Goal: Task Accomplishment & Management: Use online tool/utility

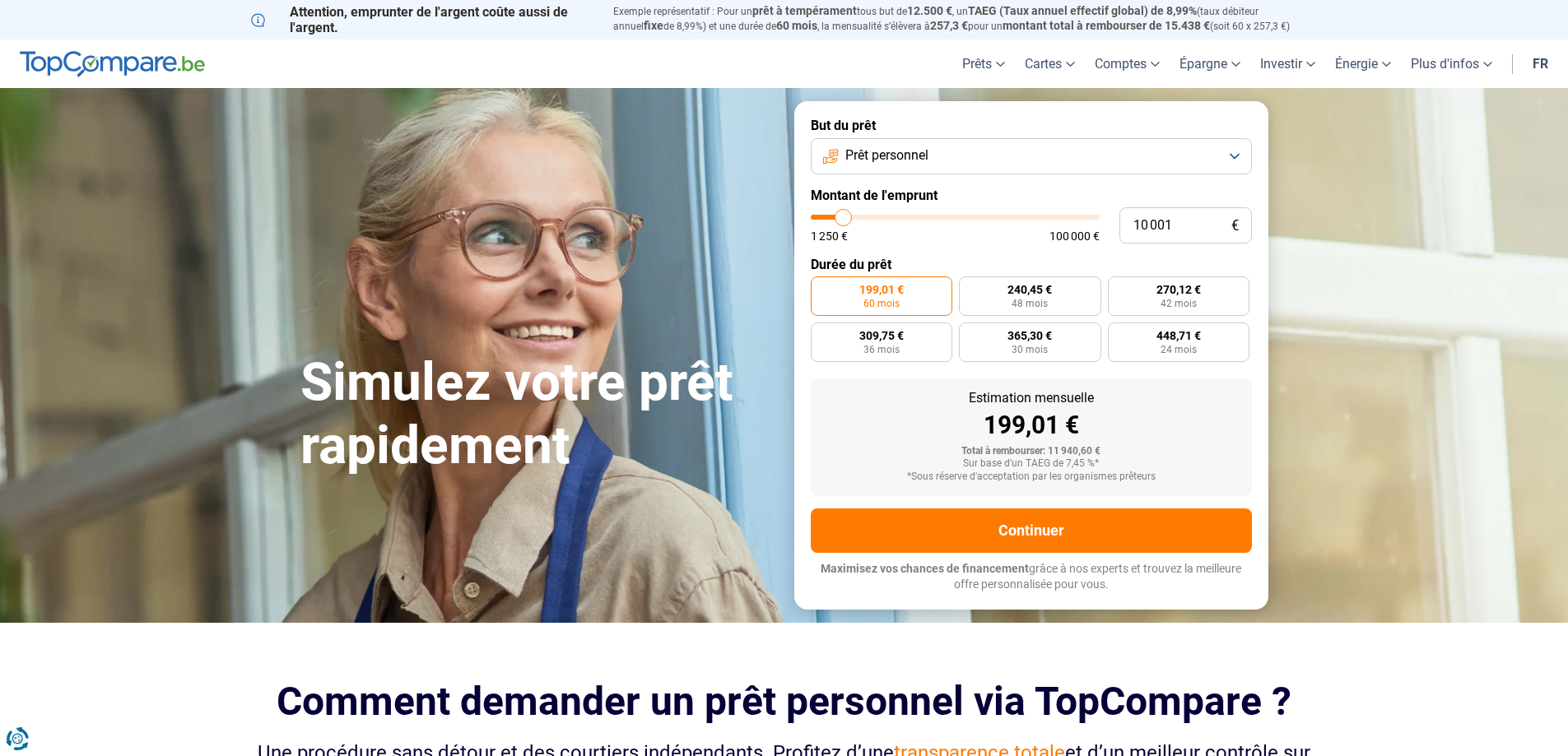
type input "11 750"
type input "11750"
type input "12 000"
type input "12000"
type input "13 000"
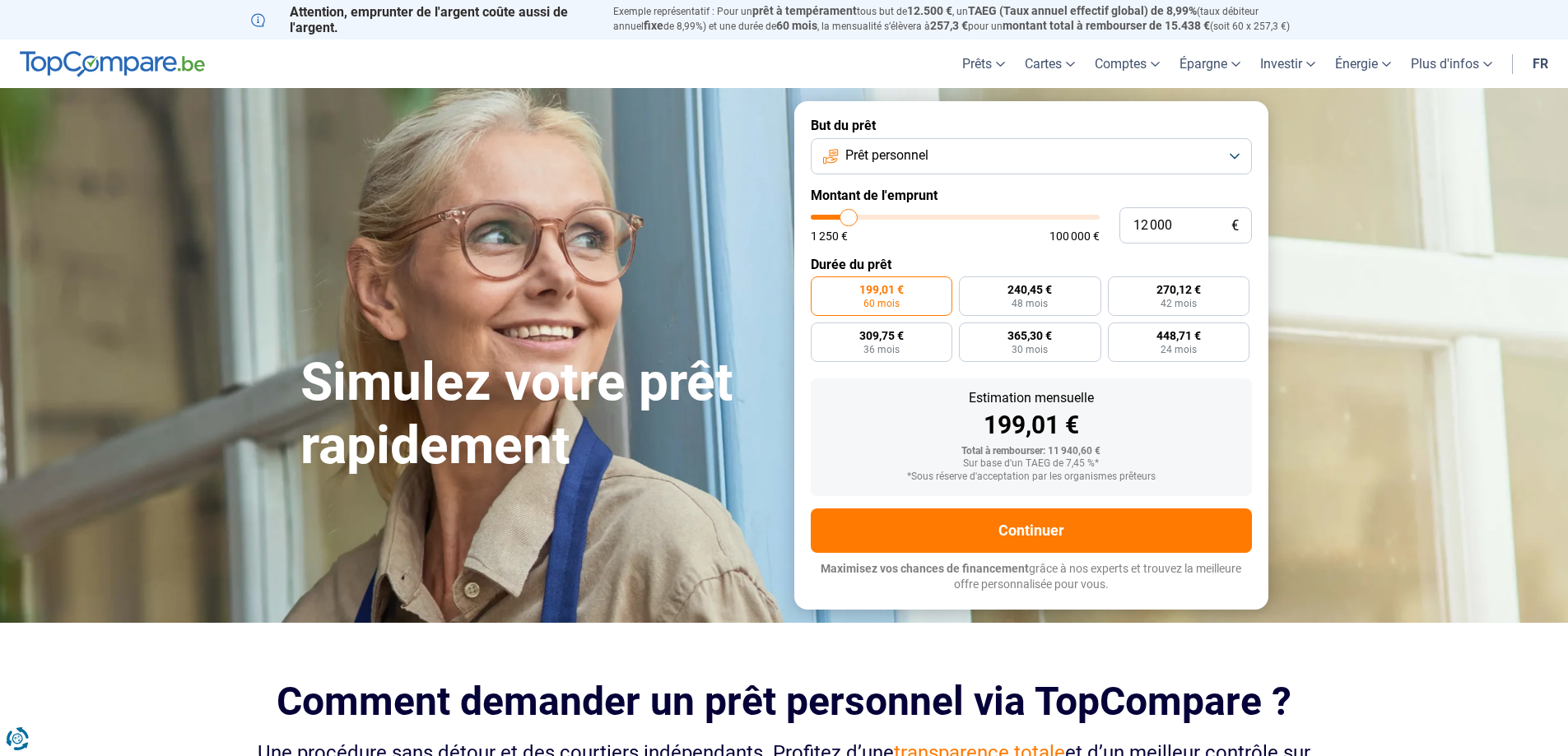
type input "13000"
type input "14 000"
type input "14000"
type input "14 750"
type input "14750"
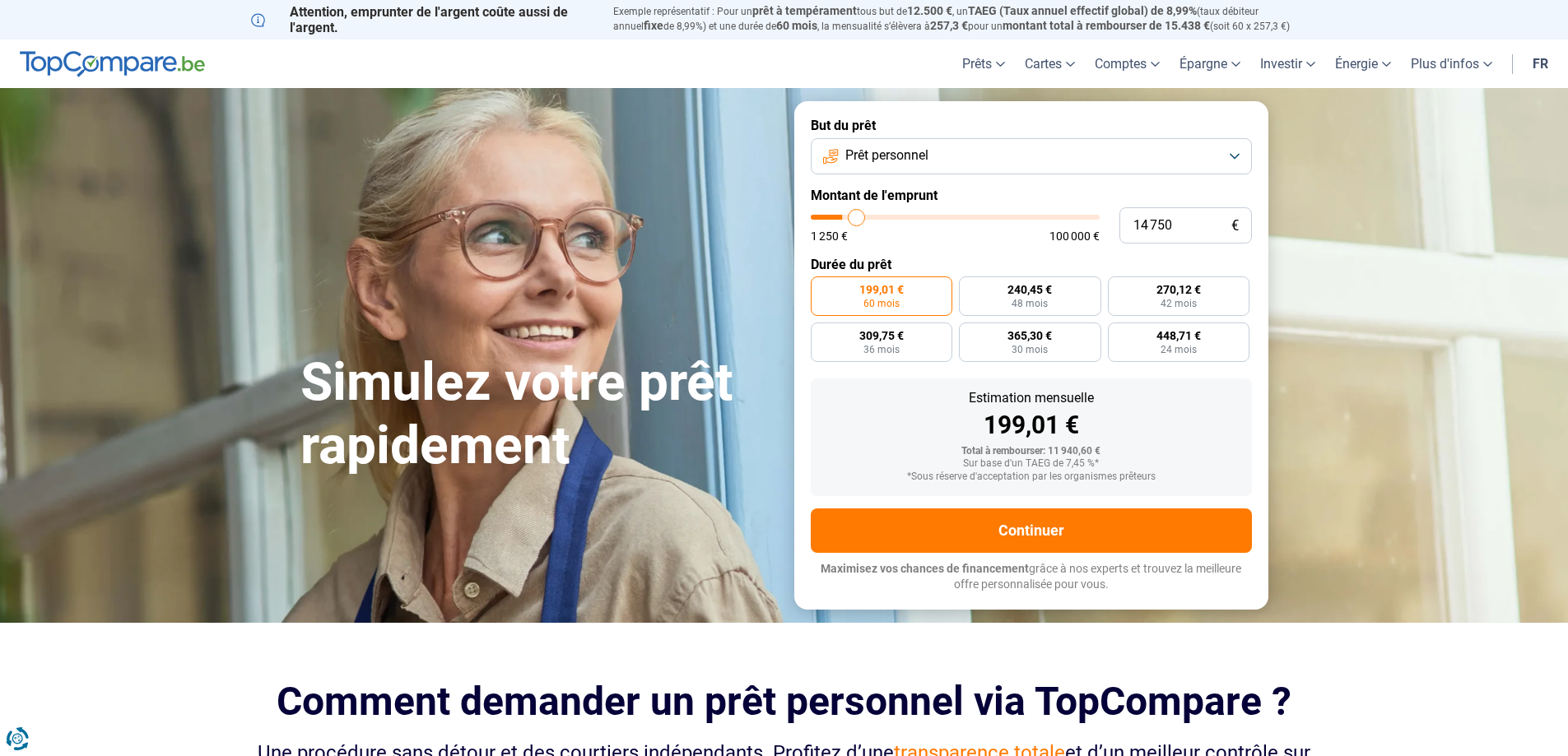
type input "15 500"
type input "15500"
type input "15 750"
type input "15750"
type input "17 000"
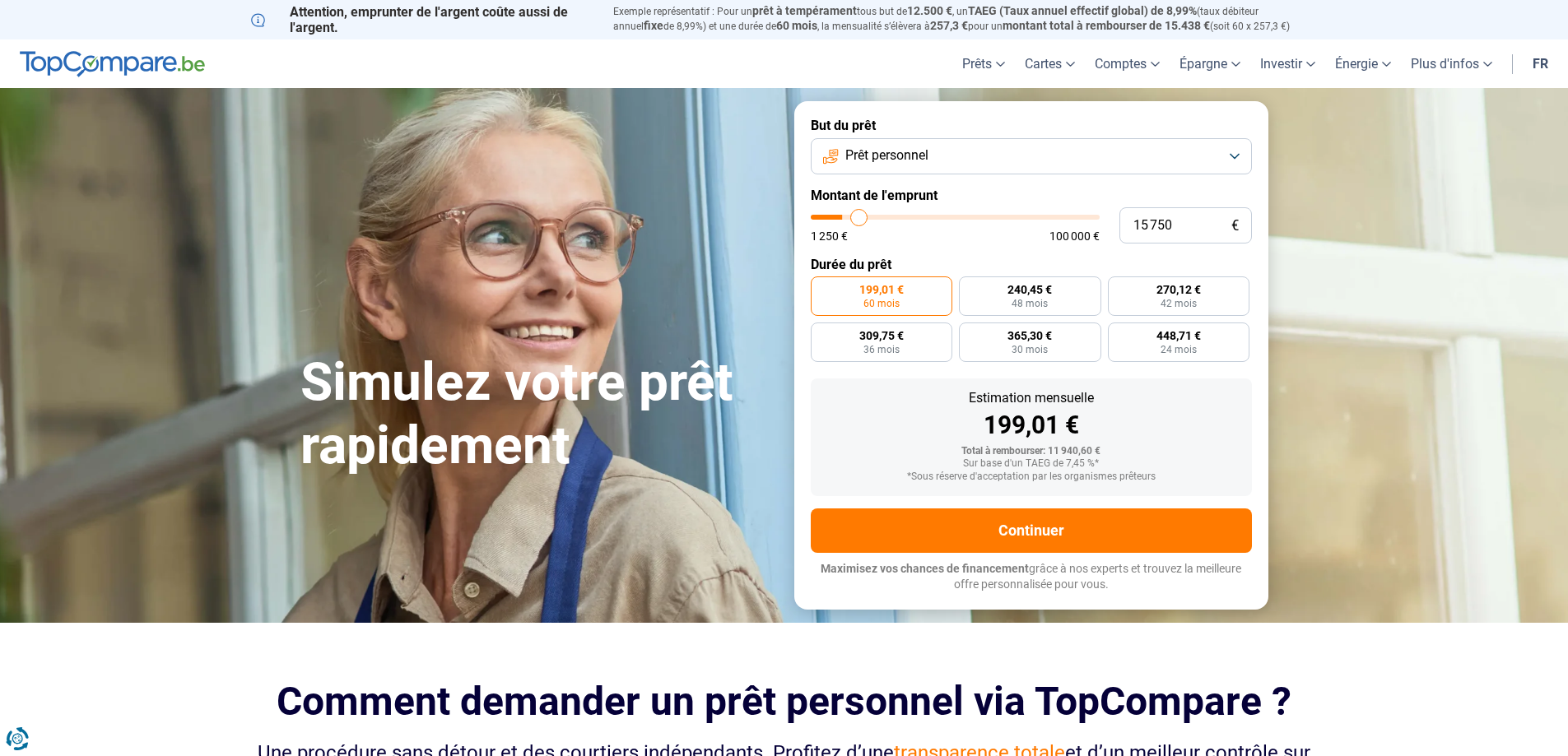
type input "17000"
type input "17 500"
type input "17500"
type input "18 000"
type input "18000"
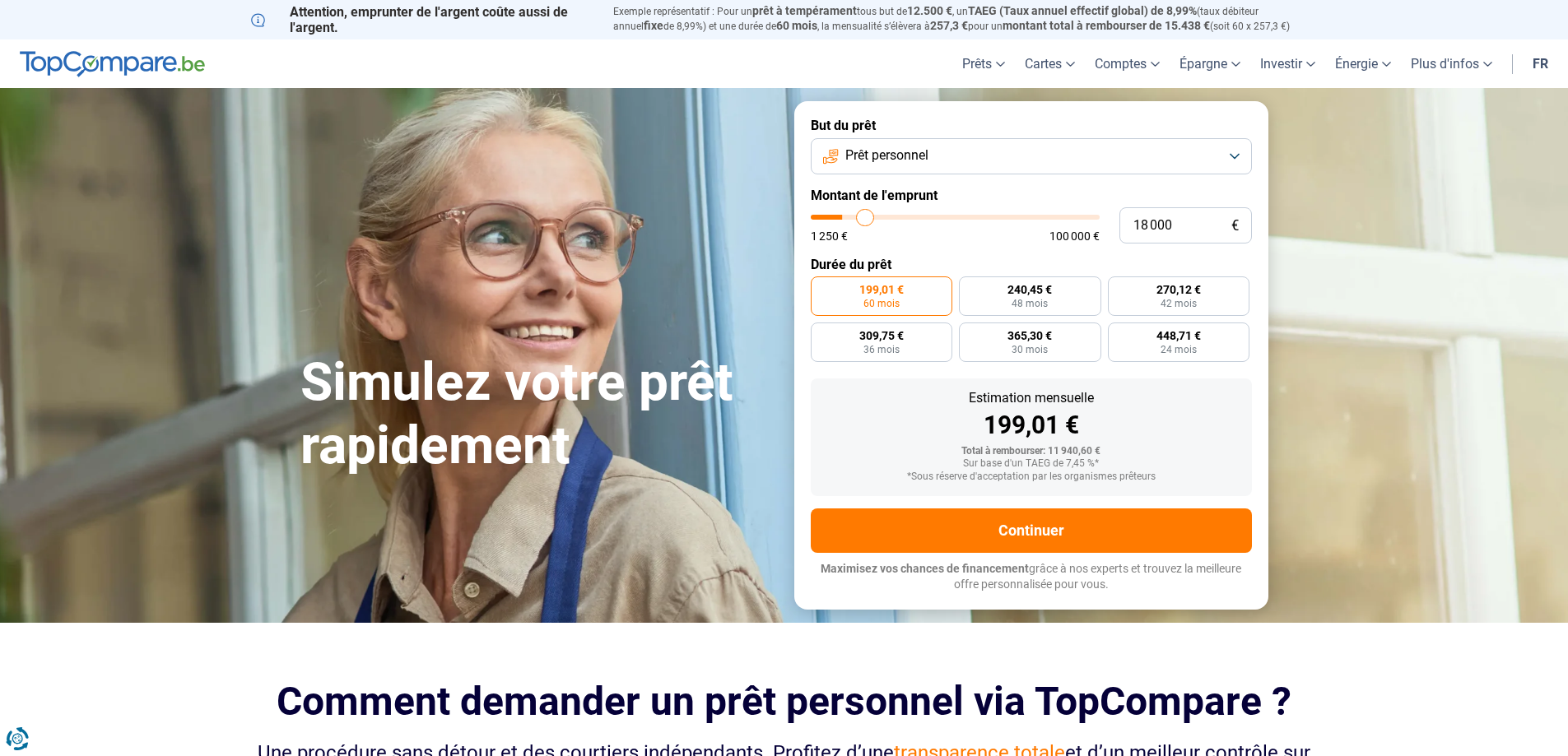
type input "19 250"
type input "19250"
type input "20 500"
type input "20500"
type input "21 750"
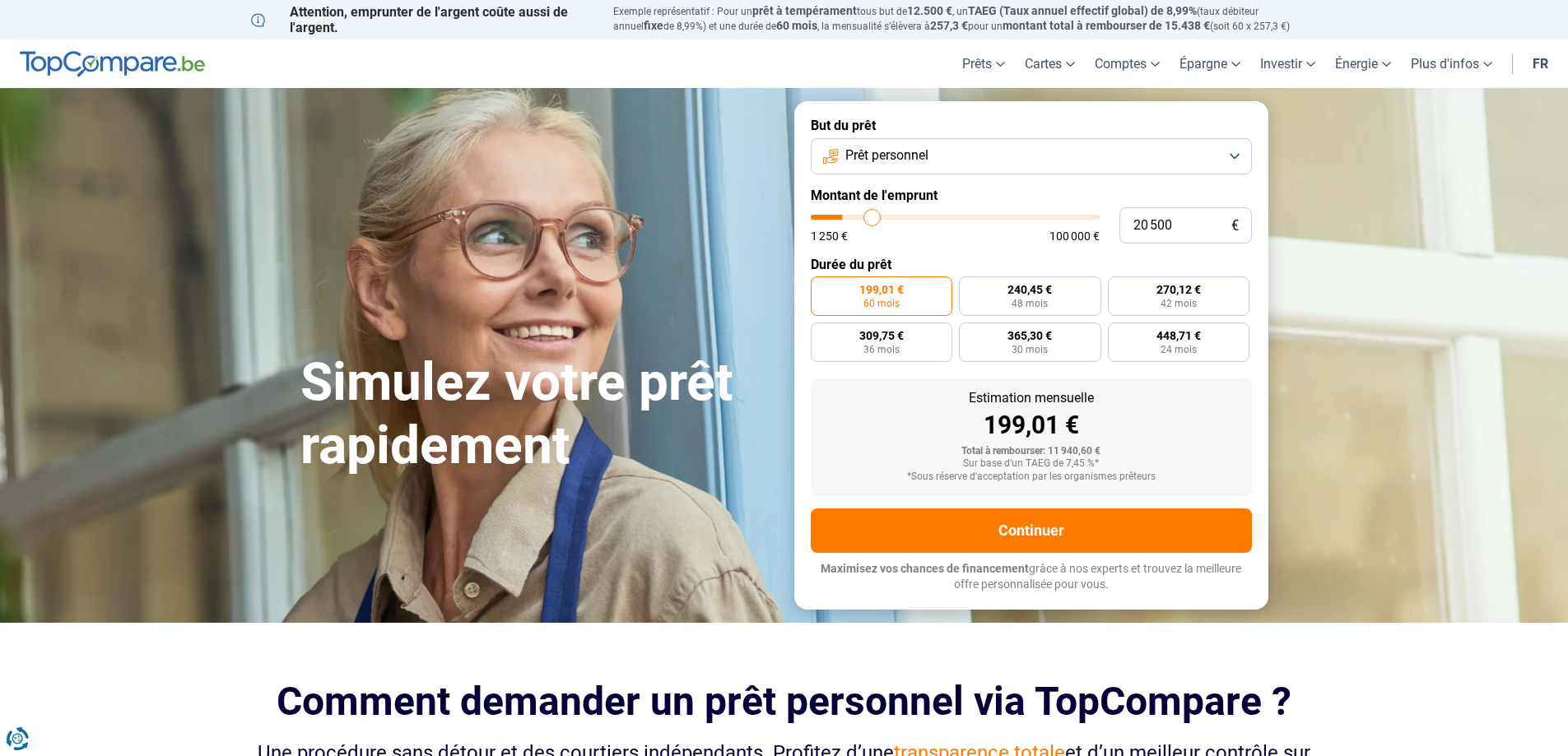
type input "21750"
type input "22 750"
type input "22750"
type input "23 500"
type input "23500"
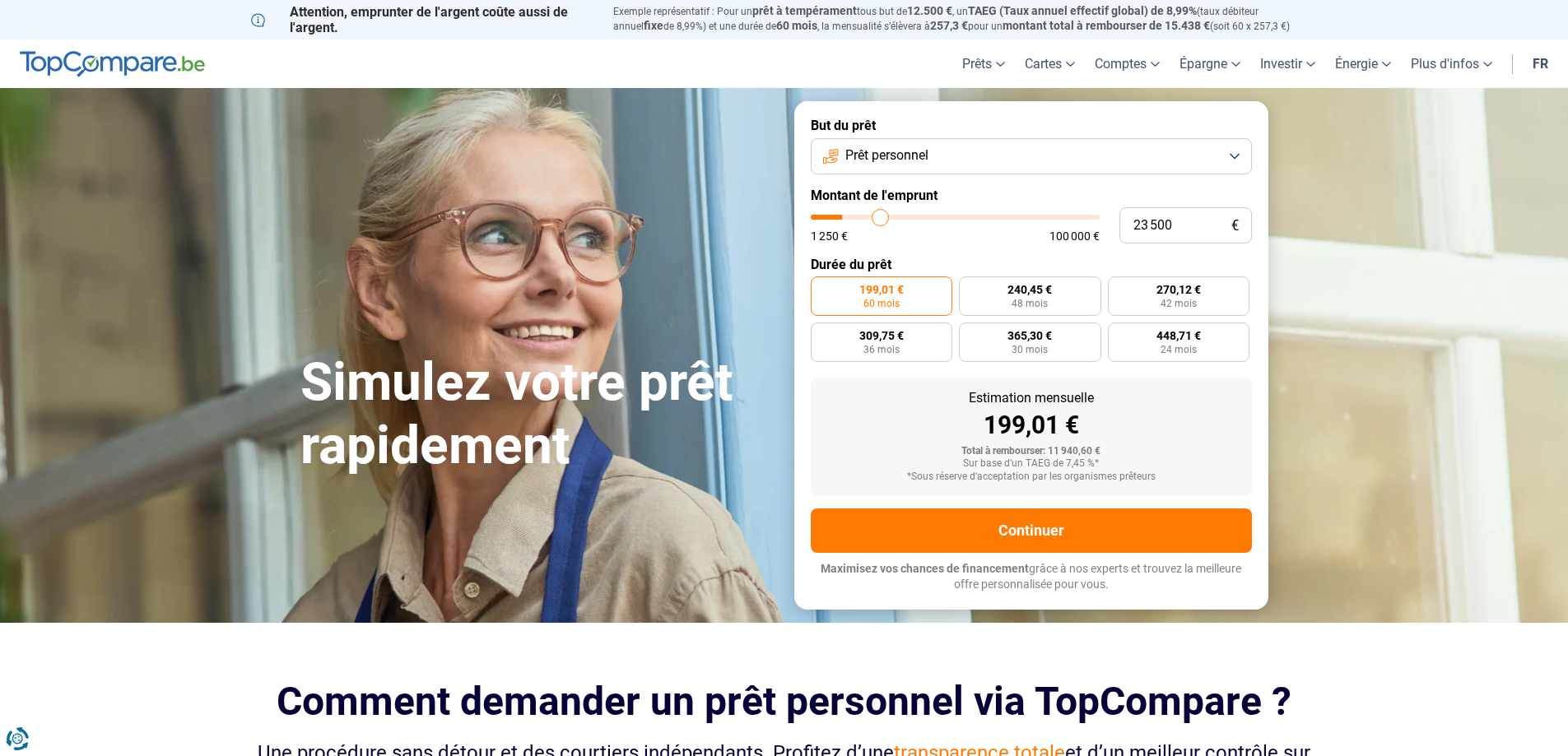
type input "24 250"
type input "24250"
type input "25 250"
type input "25250"
type input "26 250"
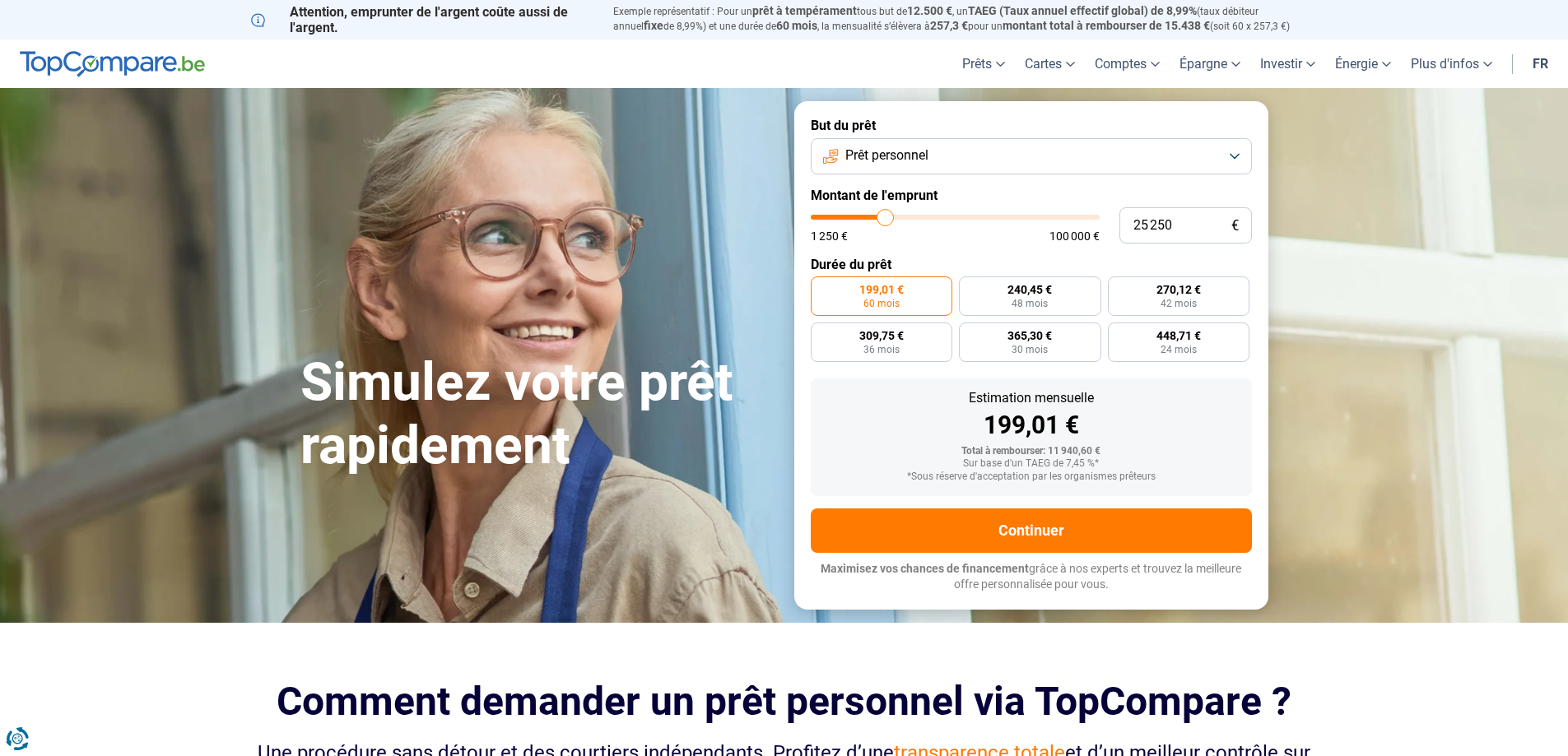
type input "26250"
type input "27 750"
type input "27750"
type input "29 750"
type input "29750"
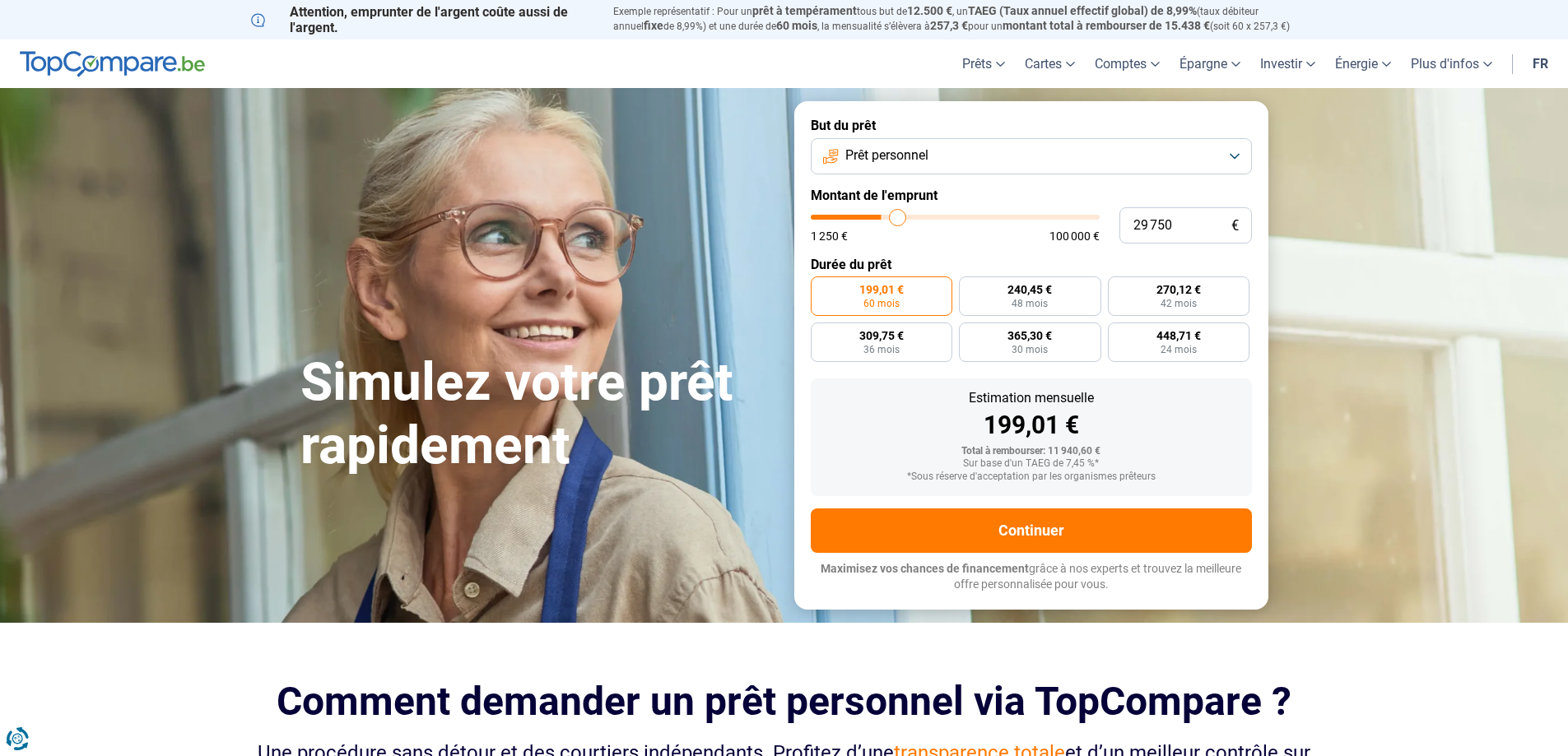
type input "31 000"
type input "31000"
type input "32 000"
type input "32000"
type input "32 750"
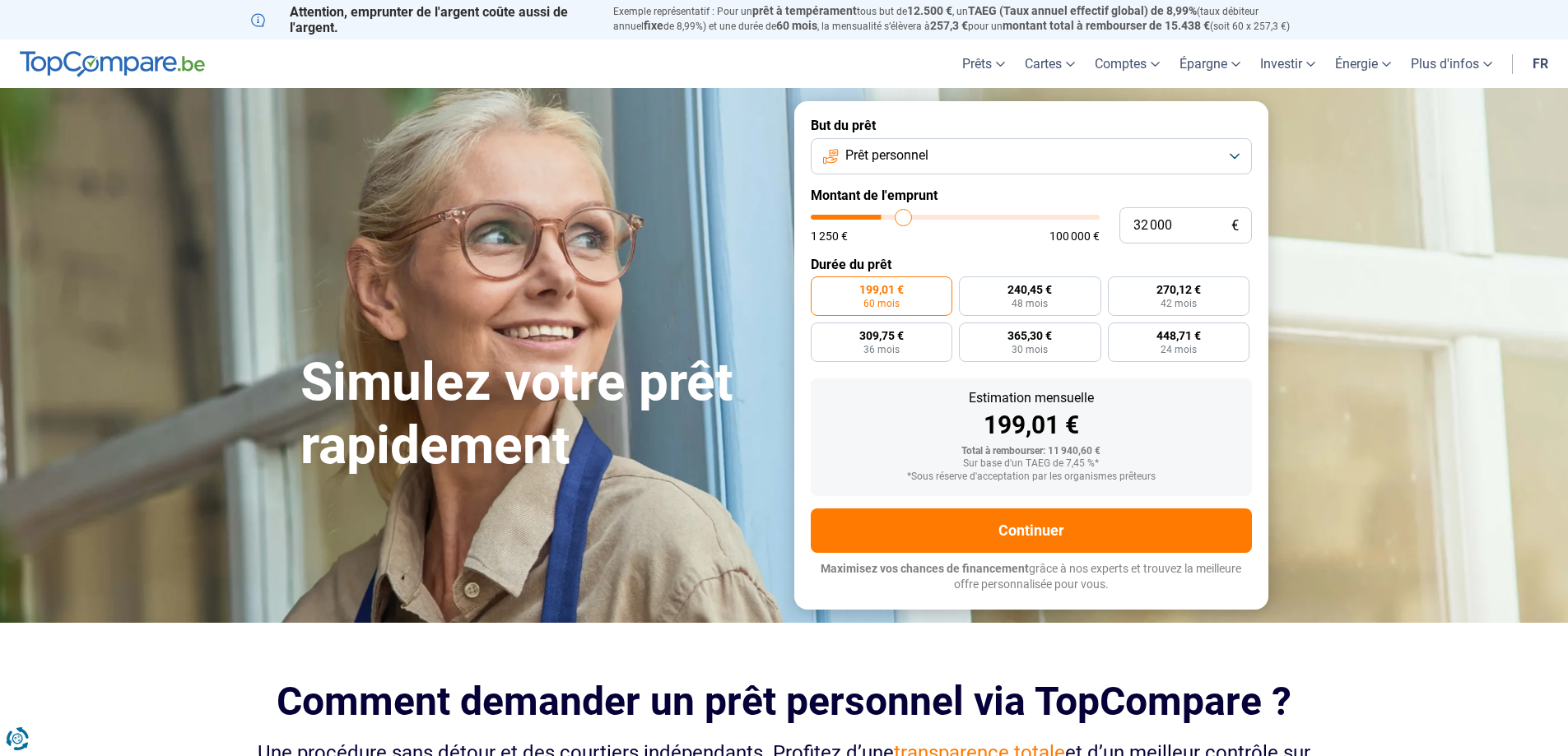
type input "32750"
type input "33 250"
type input "33250"
type input "33 750"
type input "33750"
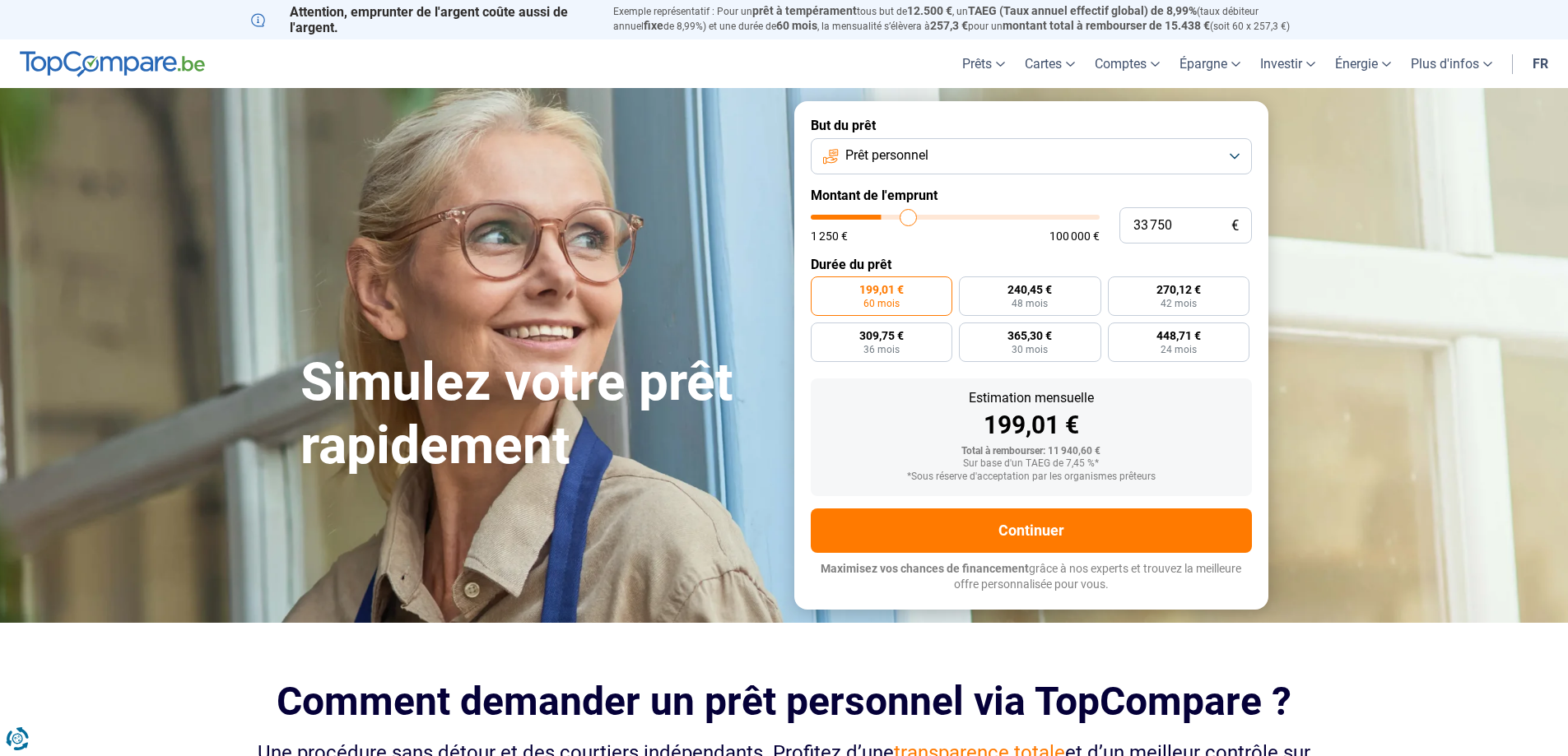
type input "34 000"
type input "34000"
type input "34 750"
type input "34750"
type input "35 500"
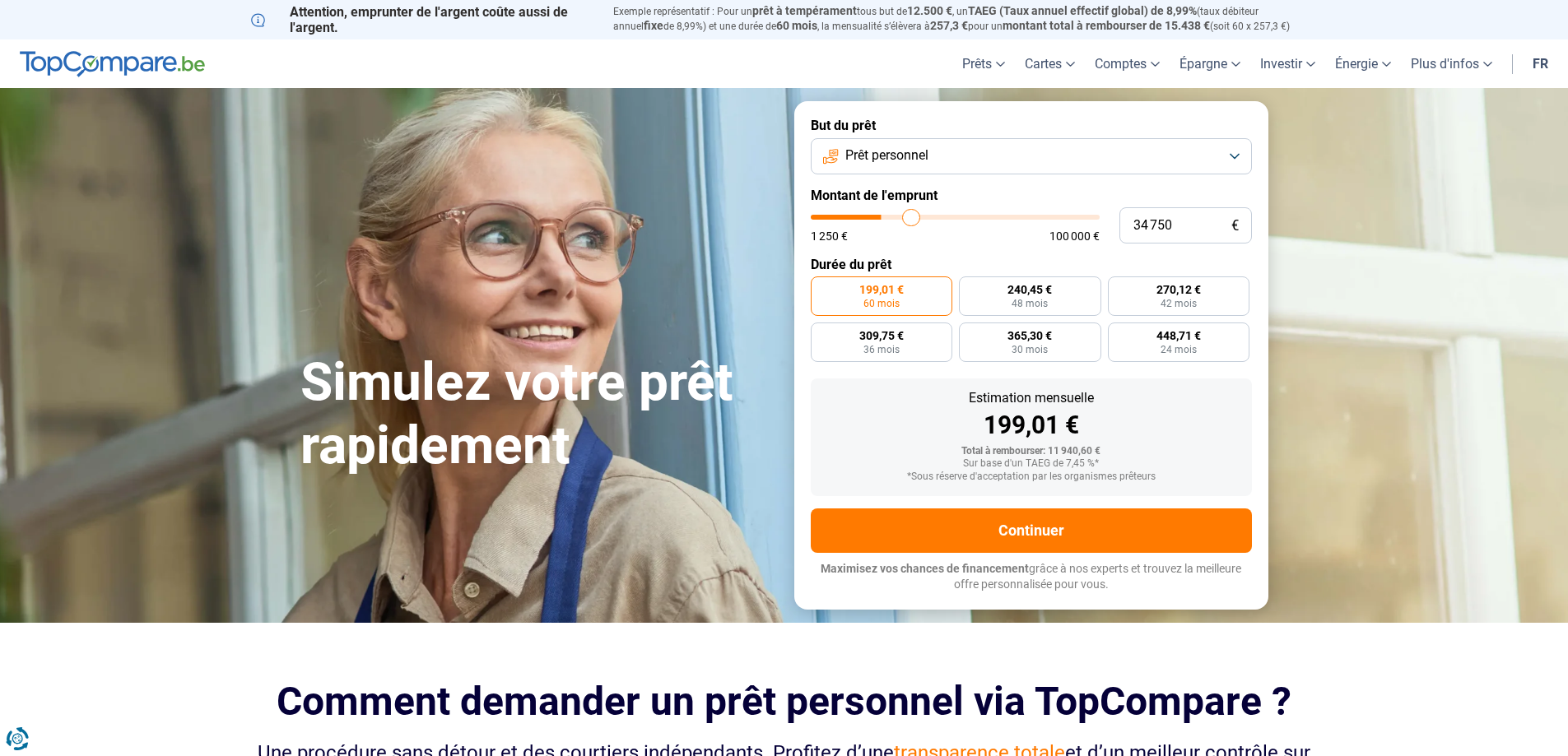
type input "35500"
type input "37 750"
type input "37750"
type input "42 000"
type input "42000"
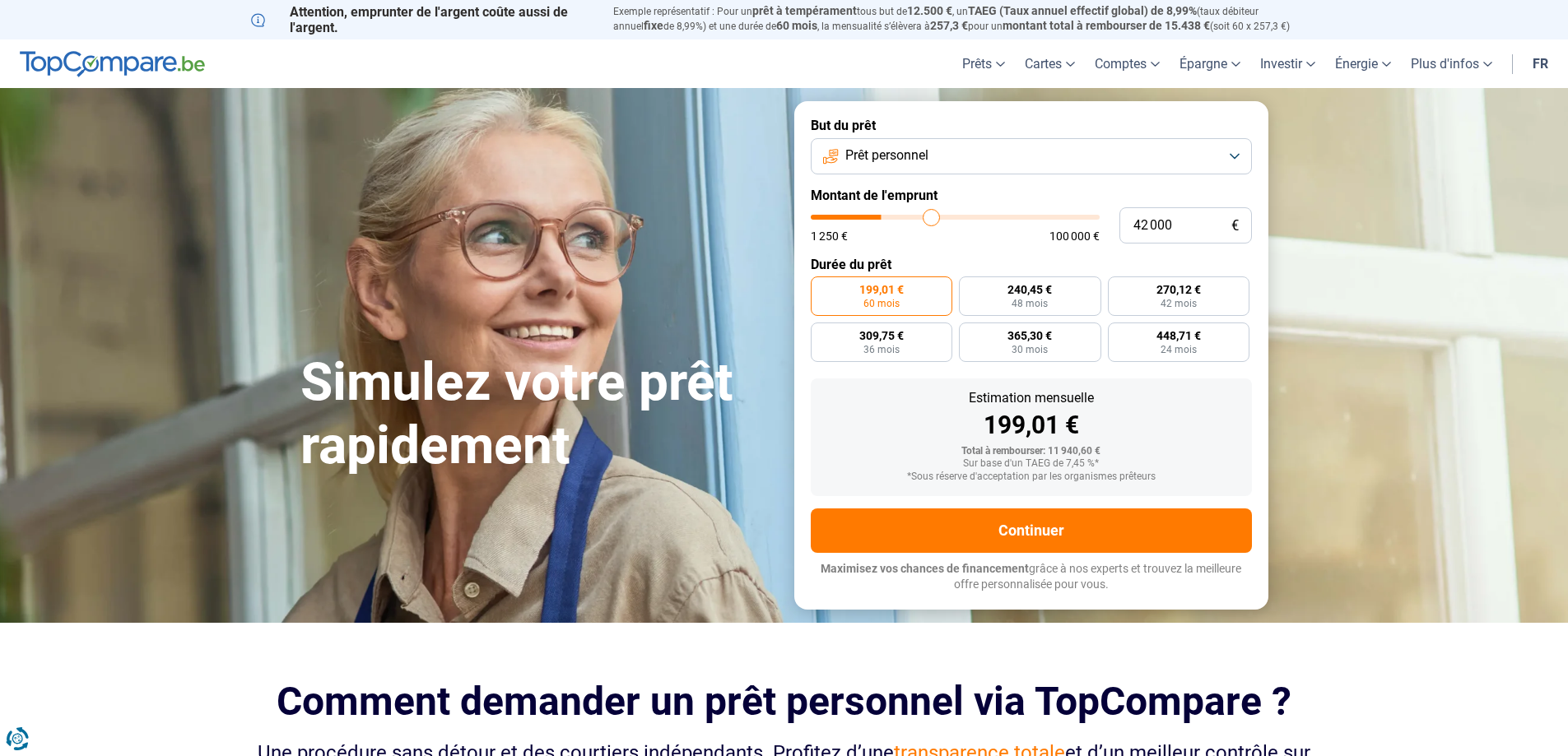
type input "44 000"
type input "44000"
type input "51 750"
type input "51750"
type input "54 250"
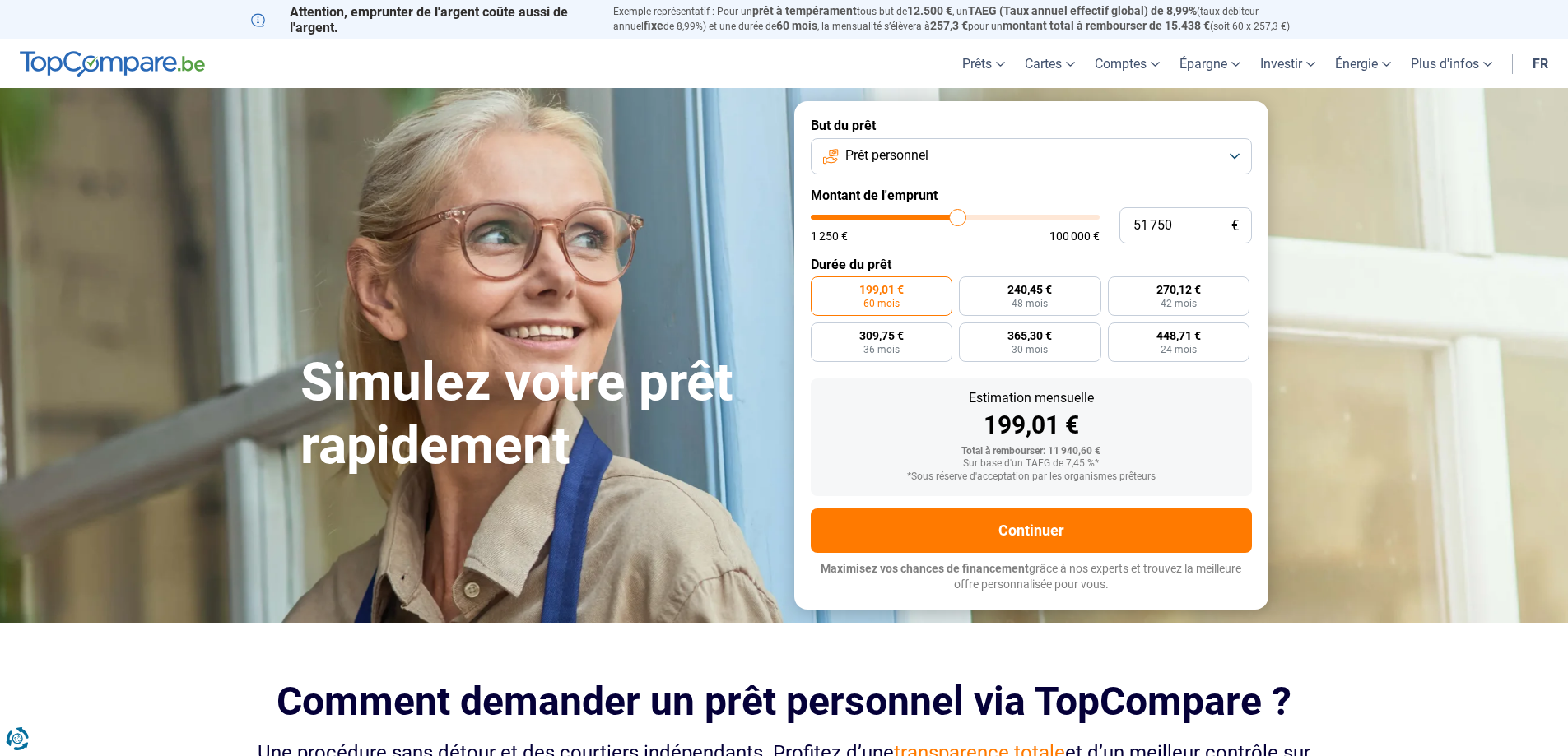
type input "54250"
type input "54 750"
type input "54750"
type input "55 000"
type input "55000"
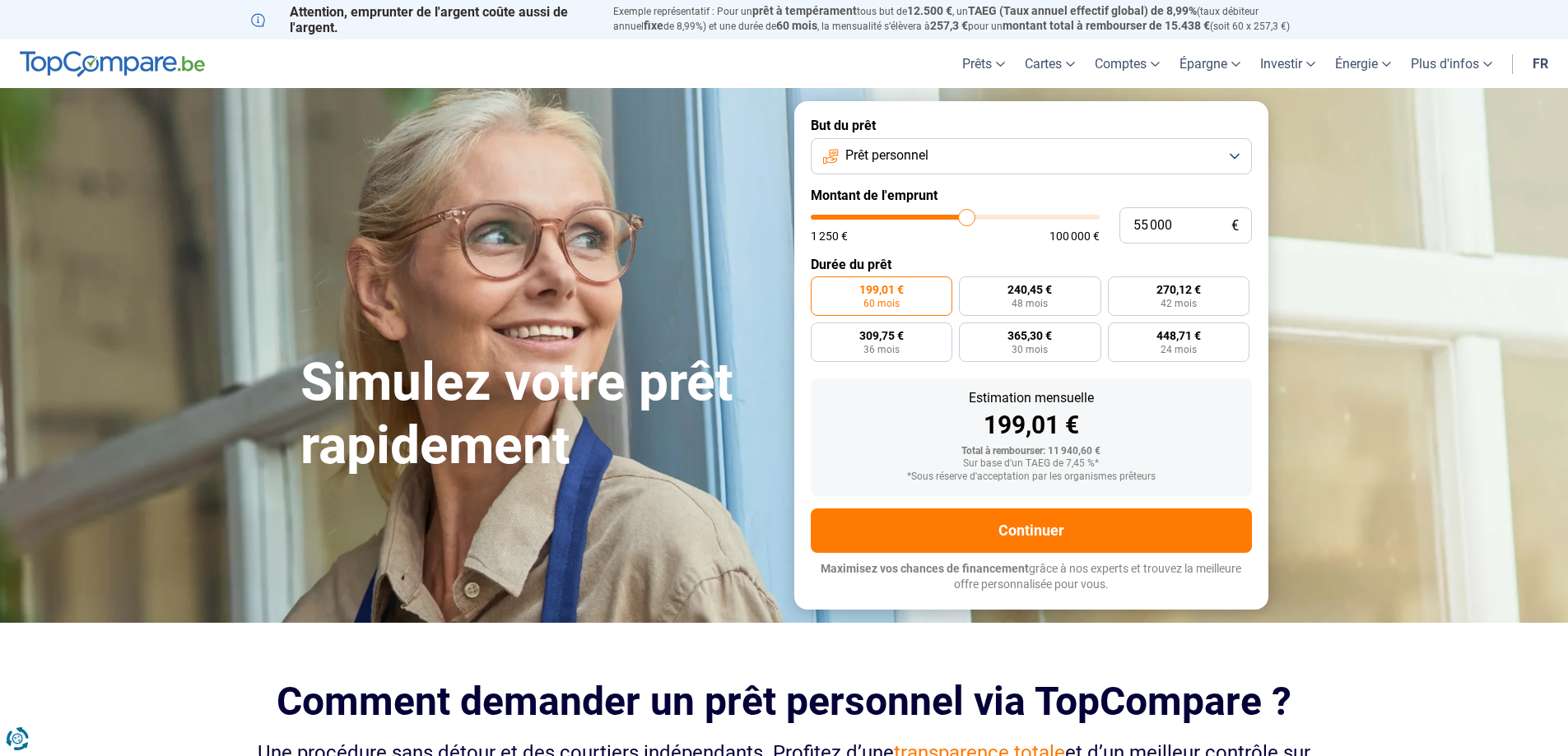
type input "55 750"
type input "55750"
type input "56 000"
type input "56000"
type input "56 500"
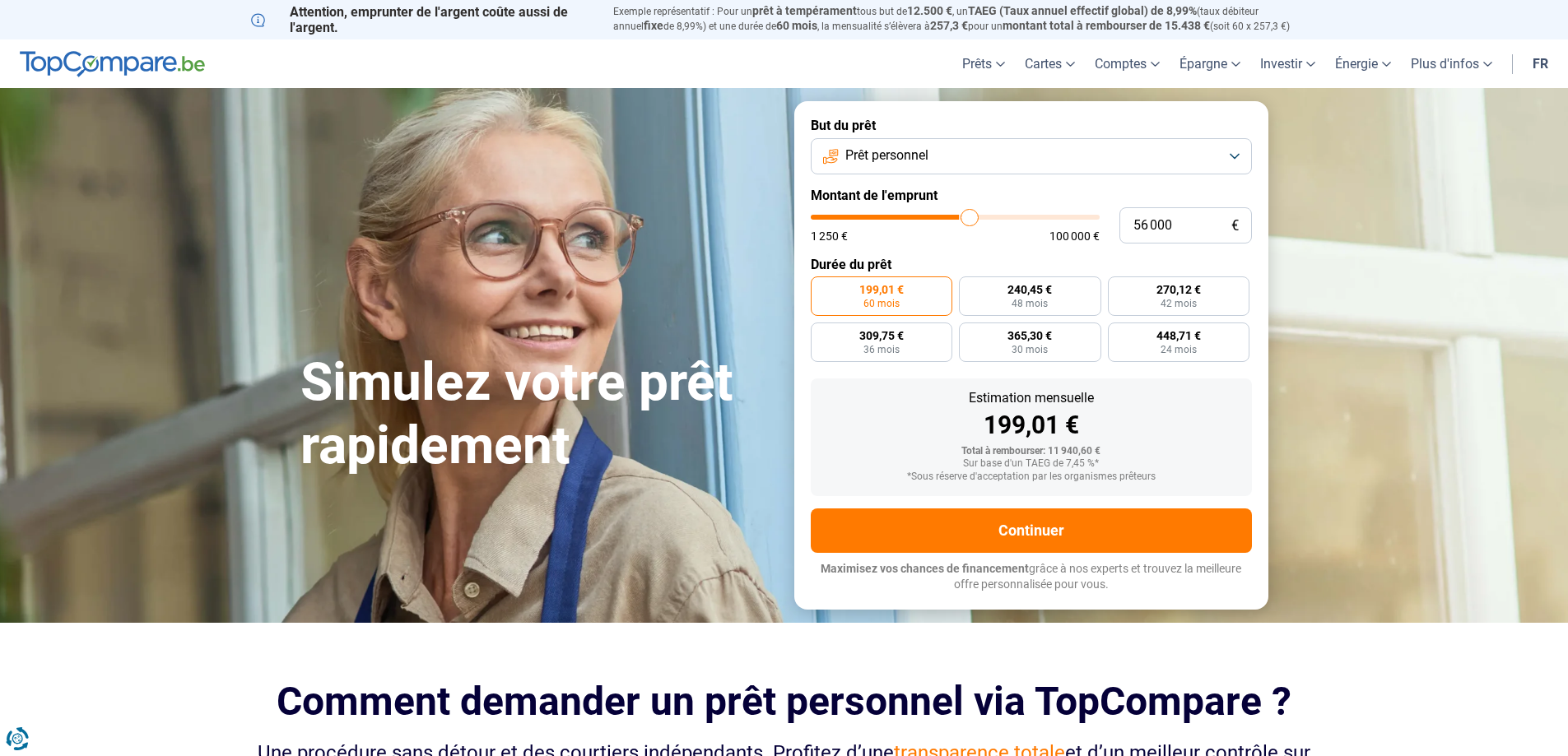
type input "56500"
type input "57 250"
type input "57250"
type input "58 000"
type input "58000"
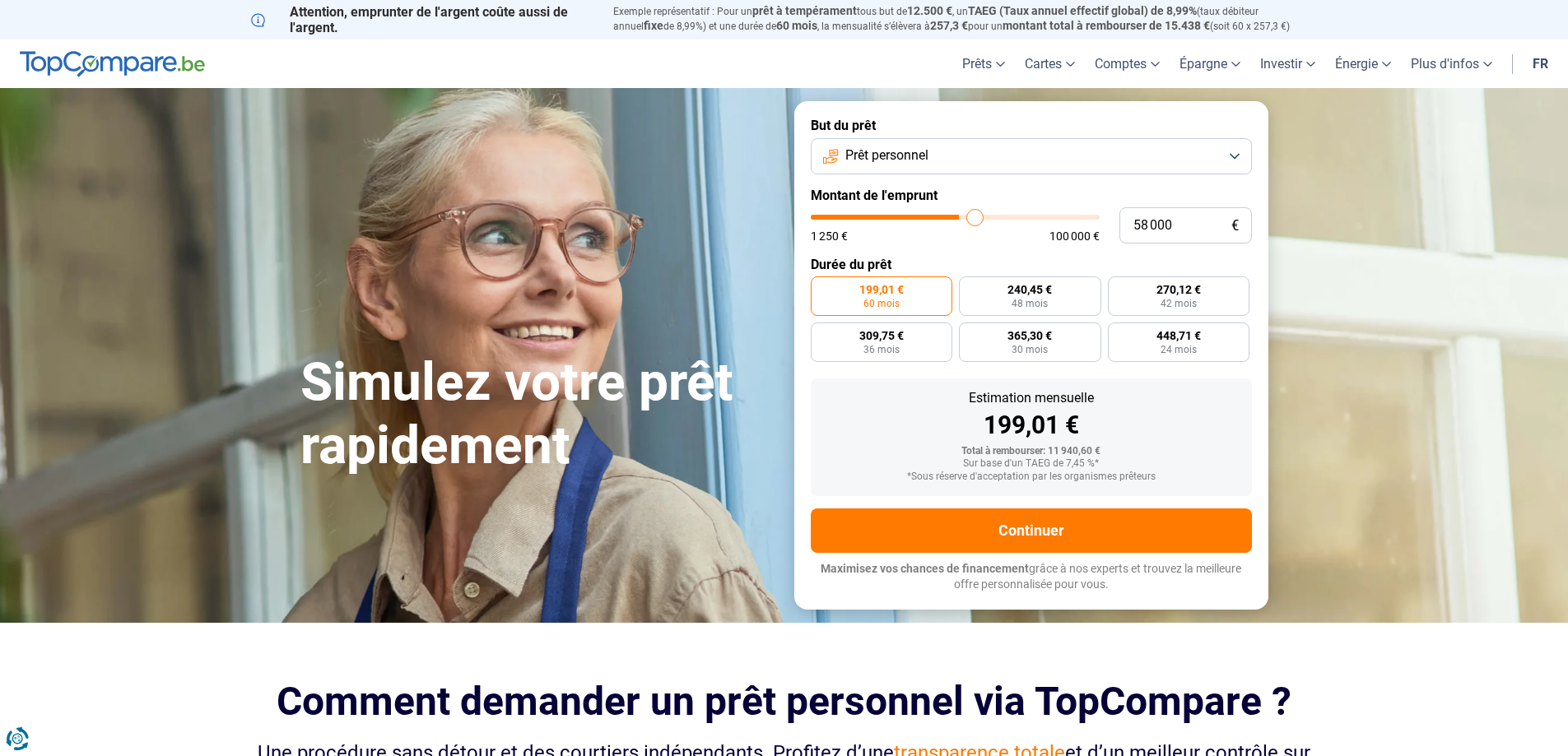
type input "58 750"
type input "58750"
type input "59 500"
type input "59500"
type input "62 250"
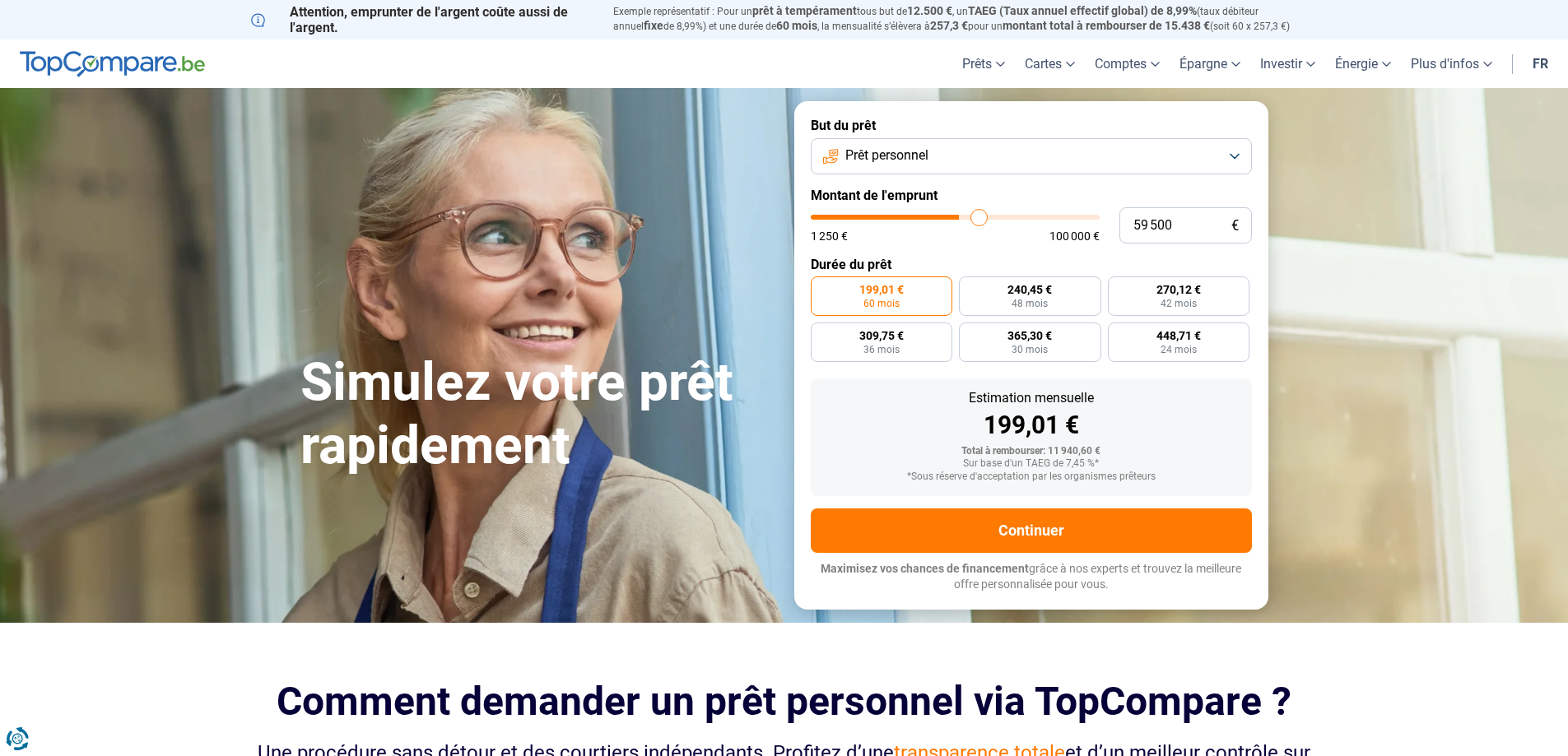
type input "62250"
type input "62 500"
type input "62500"
type input "63 250"
type input "63250"
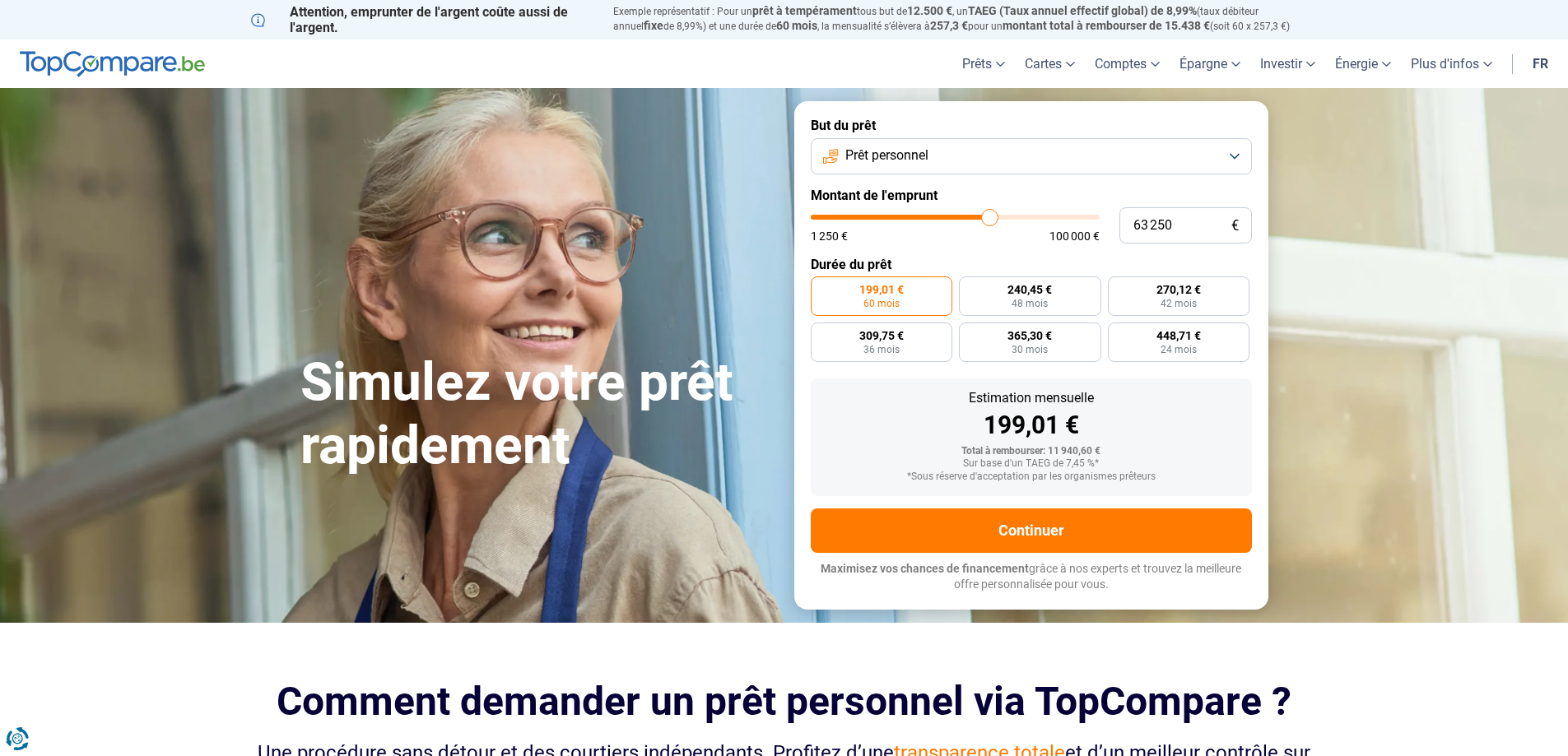
type input "64 500"
type input "64500"
type input "64 750"
type input "64750"
type input "65 000"
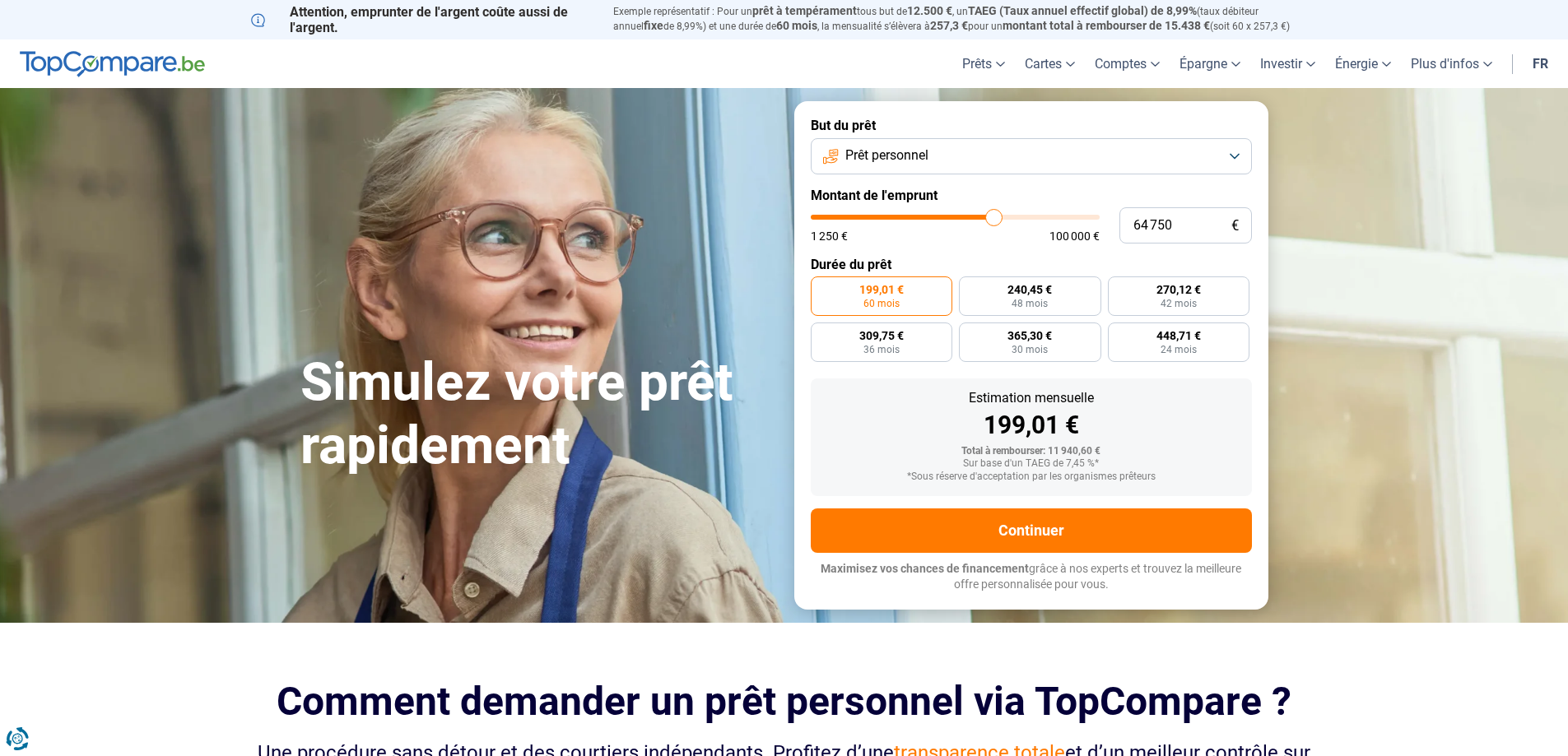
type input "65000"
type input "65 250"
type input "65250"
type input "65 750"
type input "65750"
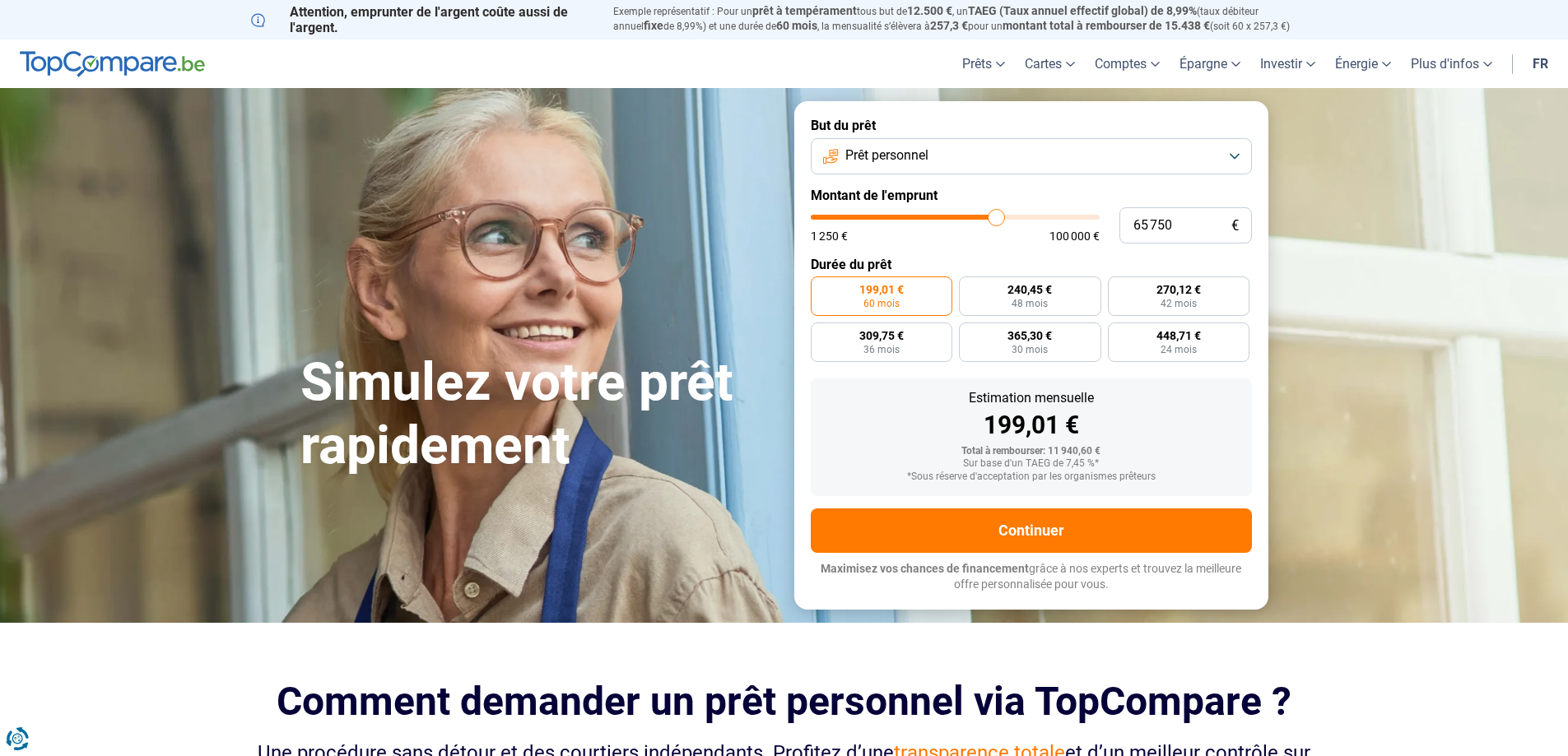
type input "66 250"
type input "66250"
type input "66 500"
type input "66500"
type input "66 750"
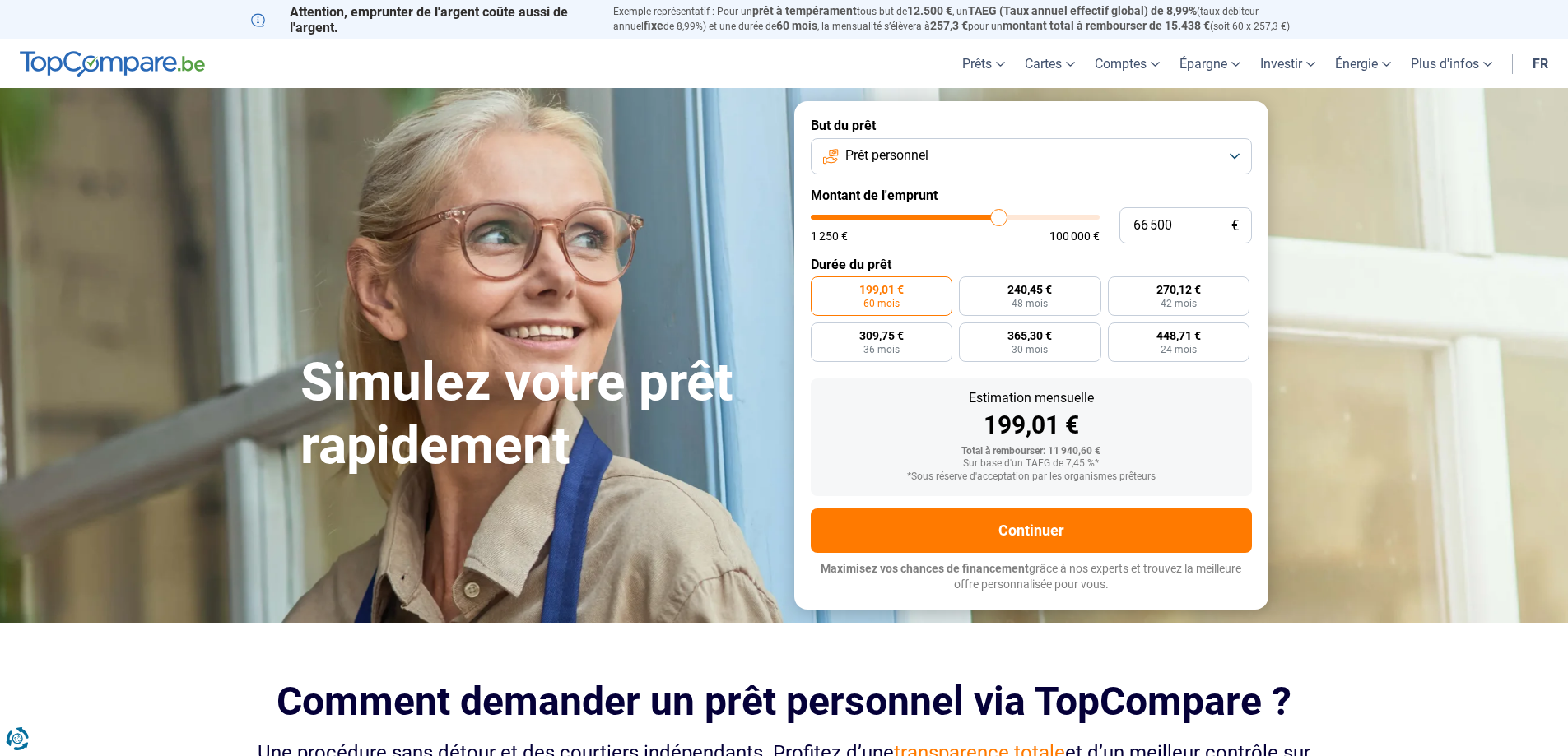
type input "66750"
type input "67 250"
type input "67250"
type input "67 500"
type input "67500"
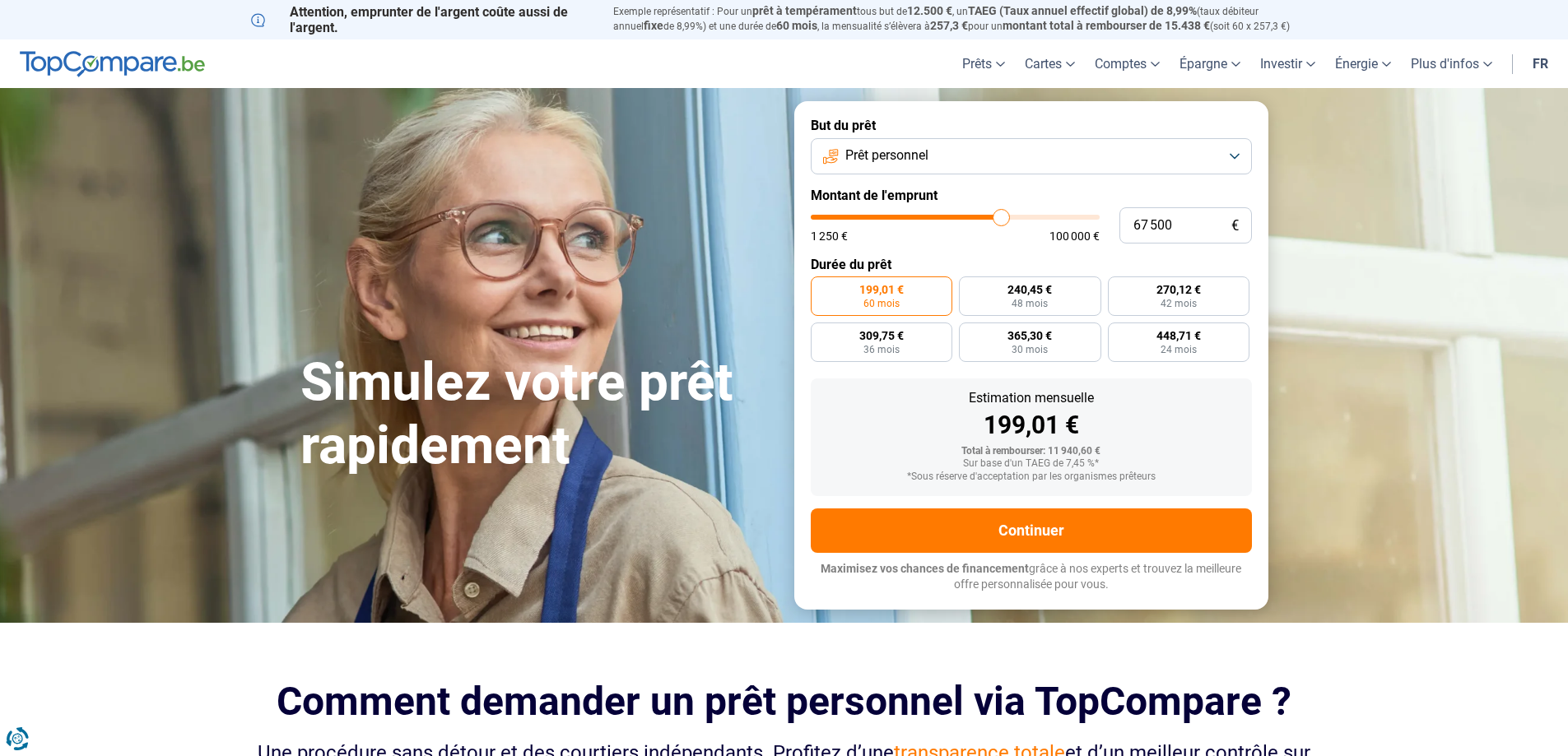
type input "67 750"
type input "67750"
type input "66 250"
type input "66250"
type input "65 750"
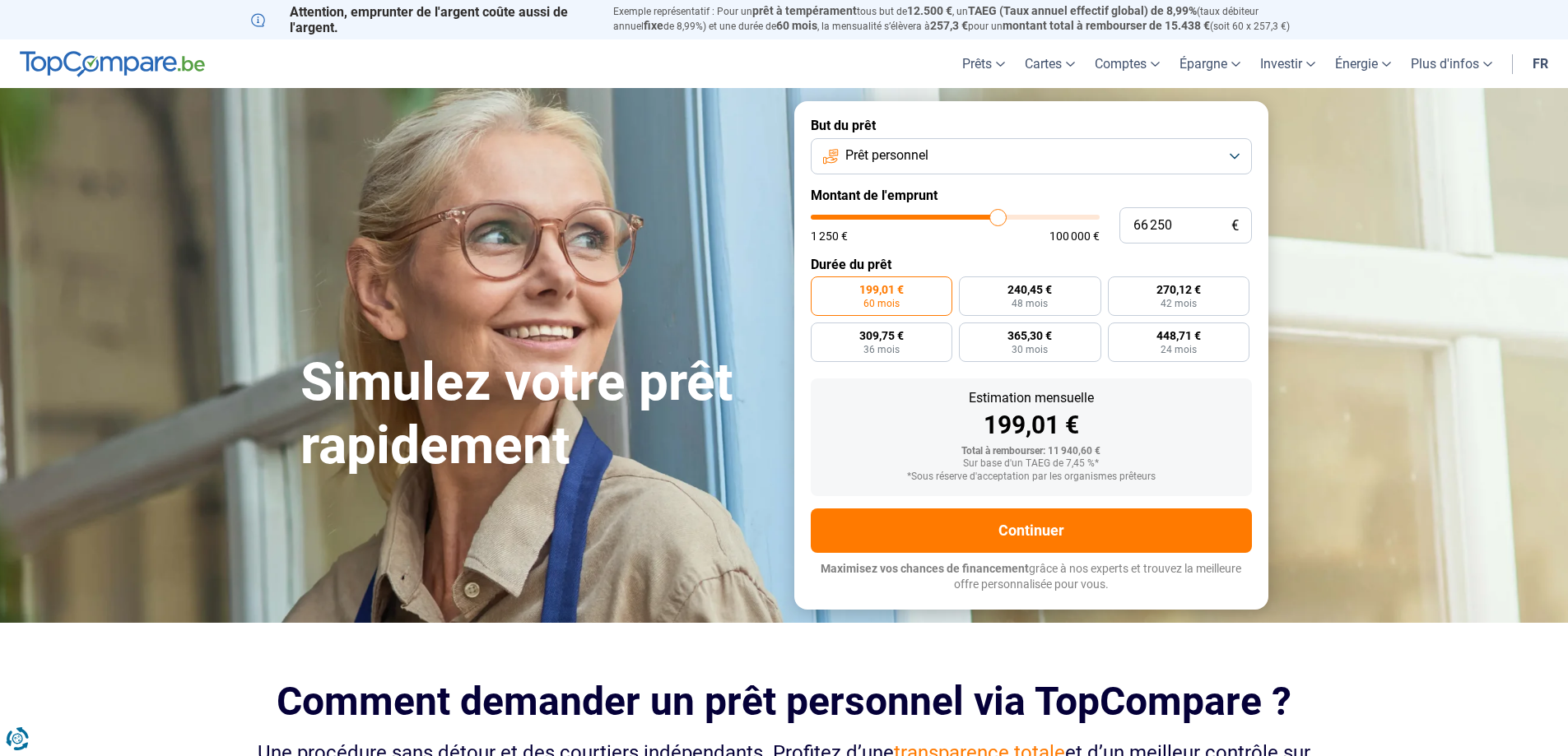
type input "65750"
type input "65 000"
type input "65000"
type input "64 750"
type input "64750"
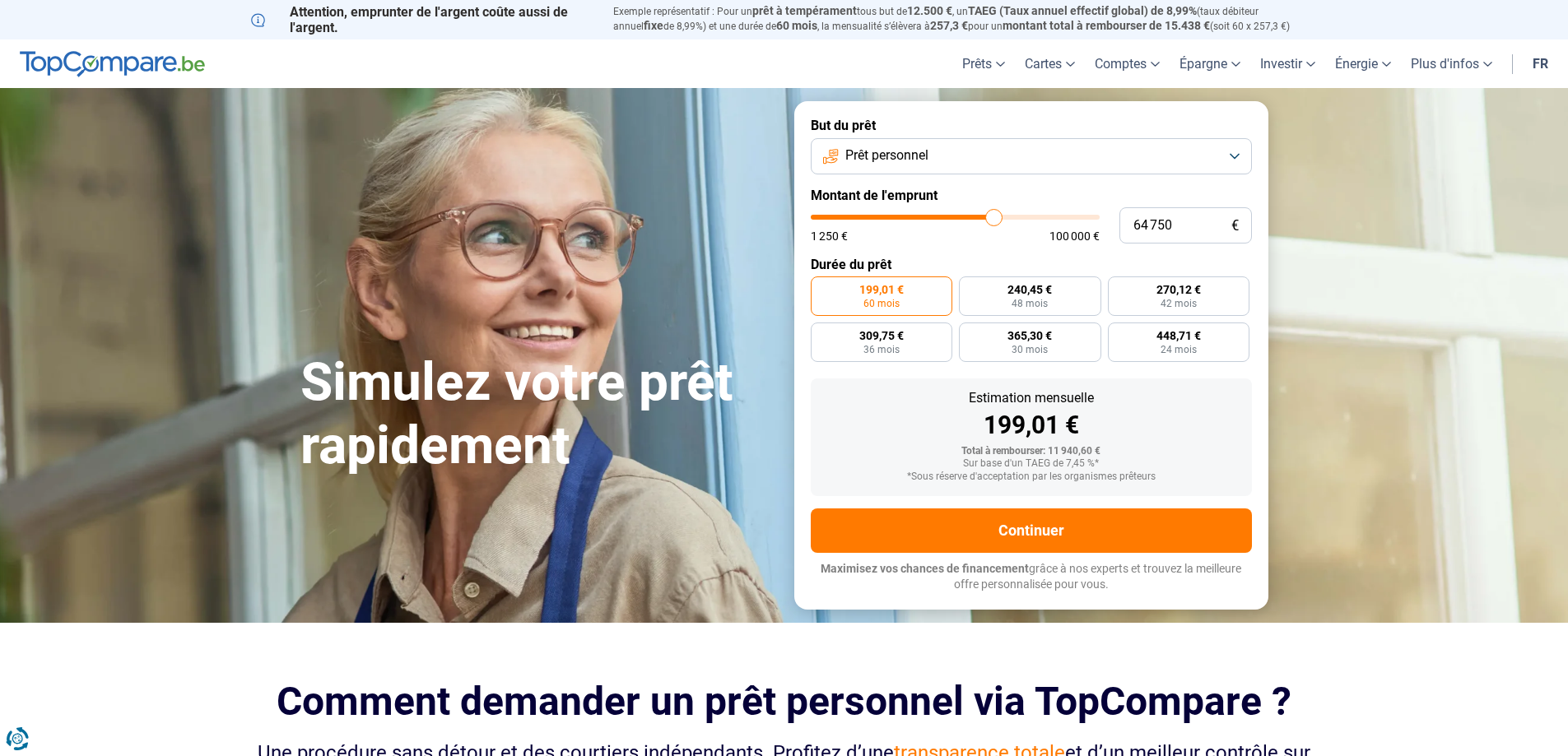
type input "64 500"
type input "64500"
type input "64 250"
type input "64250"
type input "63 750"
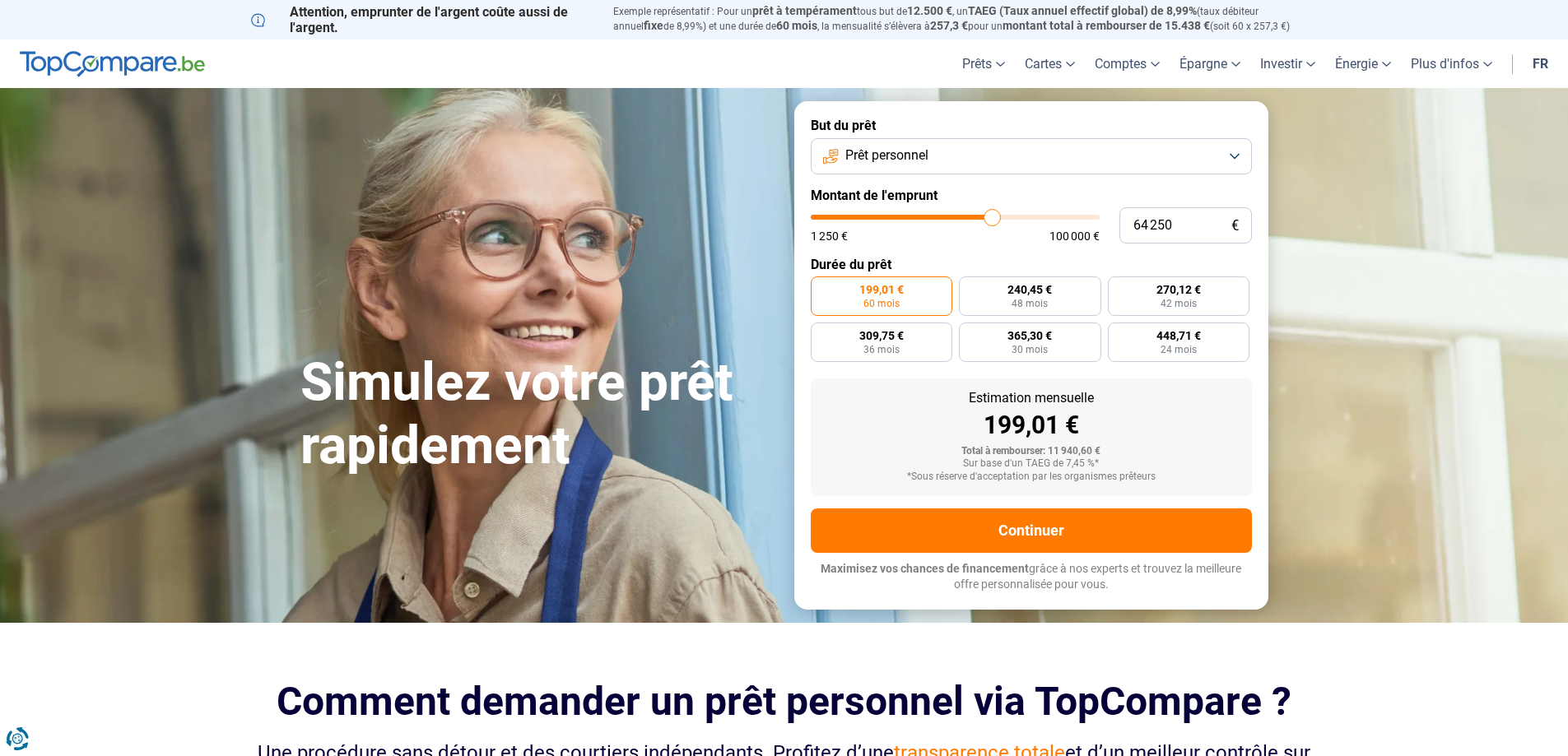
type input "63750"
type input "63 500"
type input "63500"
type input "63 250"
type input "63250"
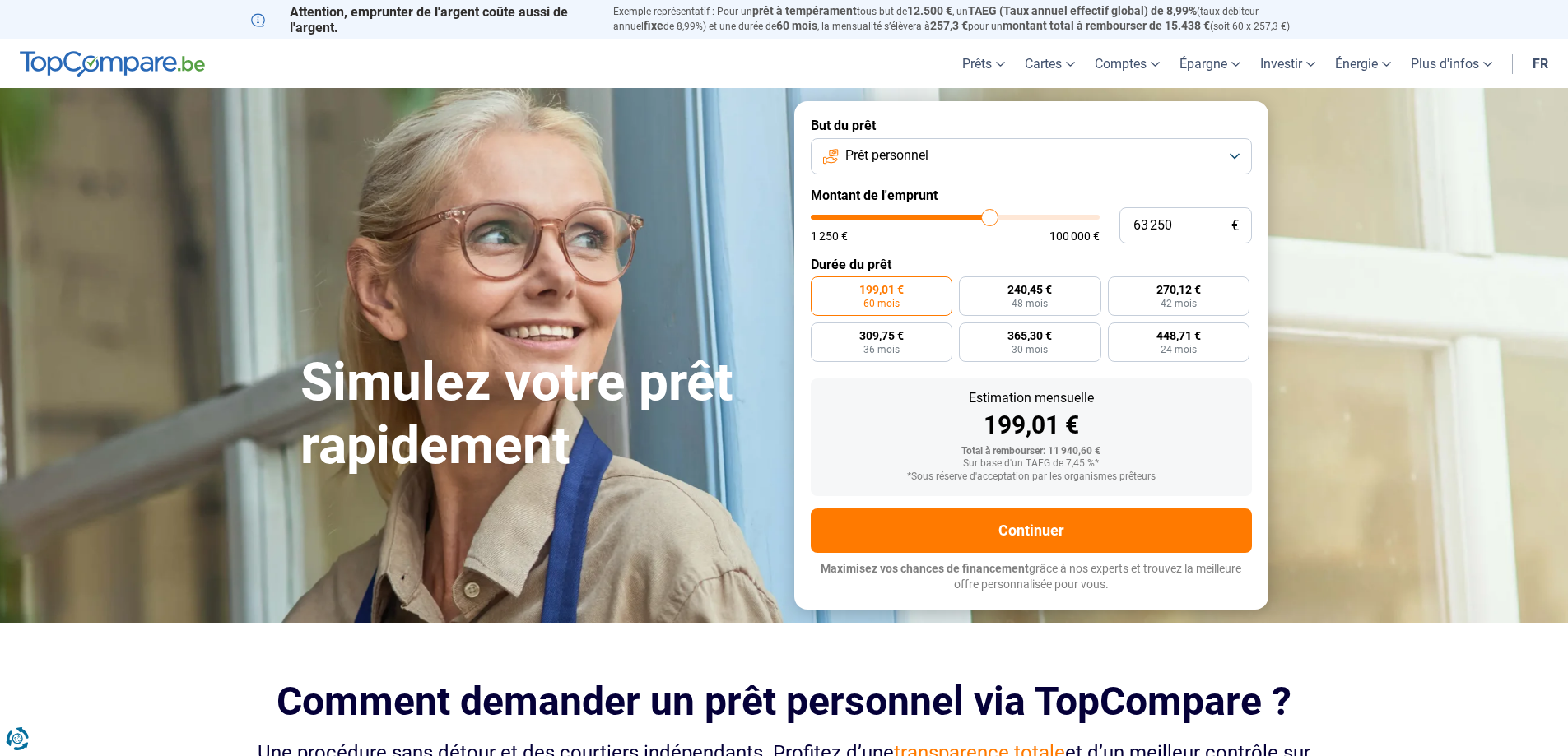
type input "63 000"
type input "63000"
type input "62 500"
type input "62500"
type input "62 250"
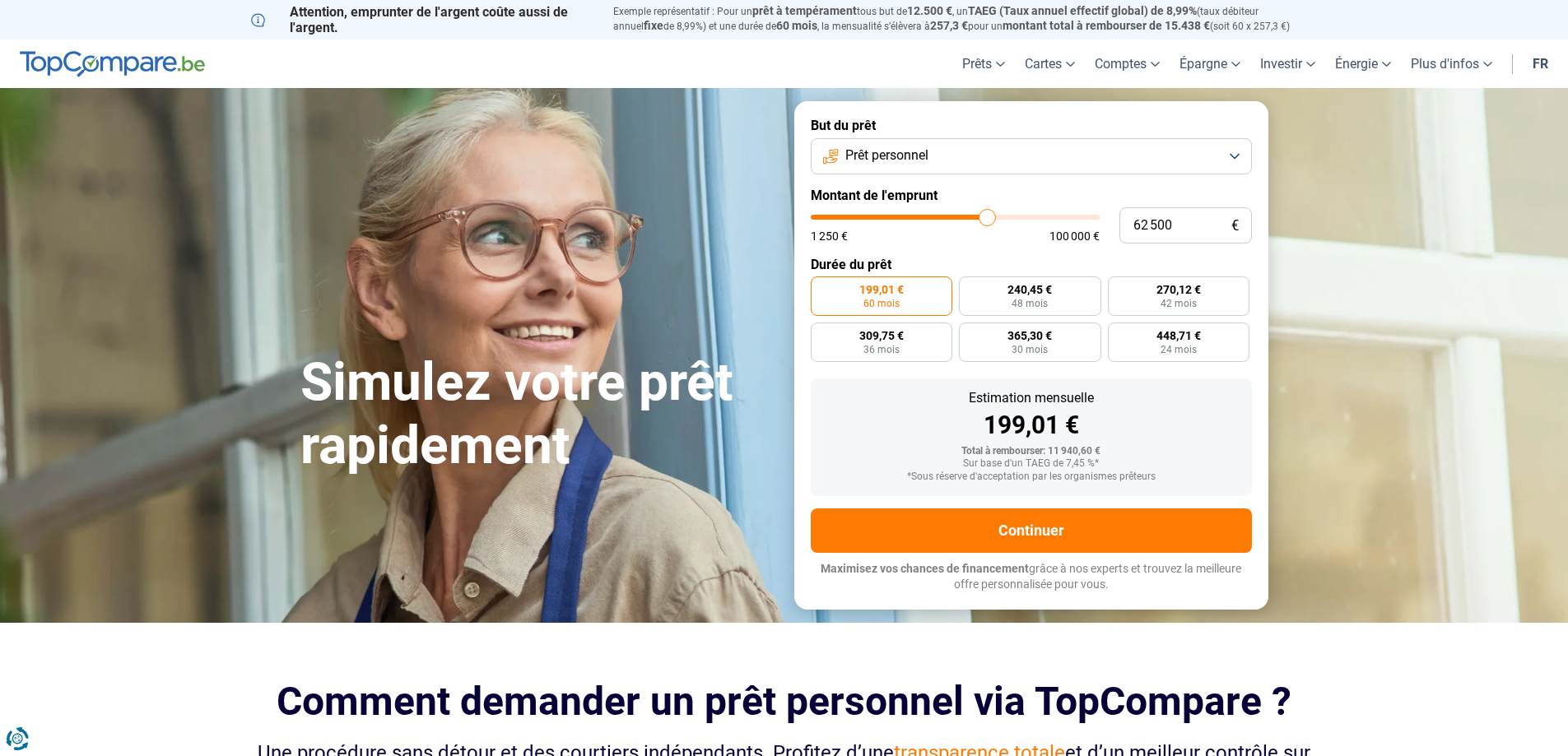
type input "62250"
type input "62 000"
type input "62000"
type input "61 750"
type input "61750"
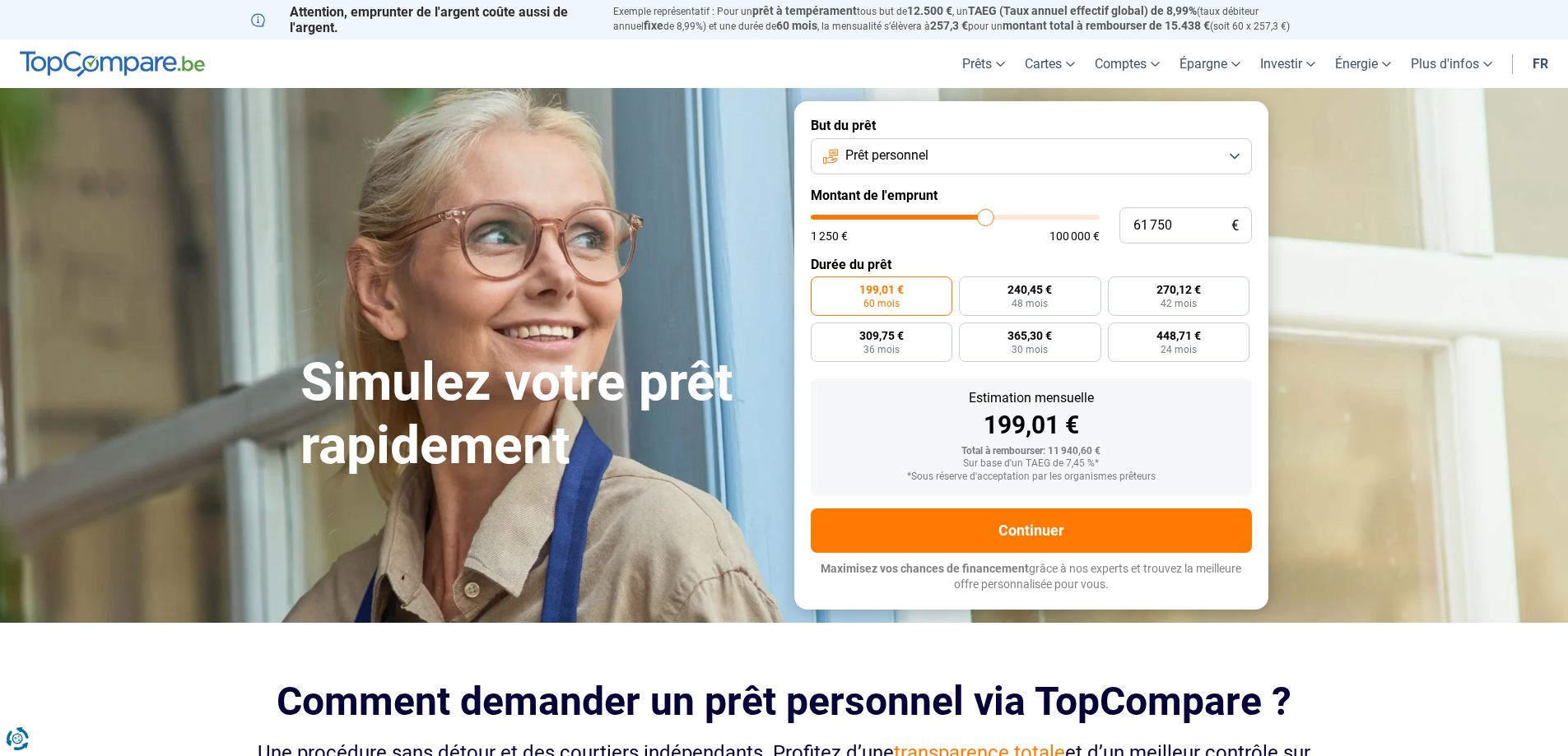
type input "61 500"
type input "61500"
type input "61 000"
type input "61000"
type input "60 750"
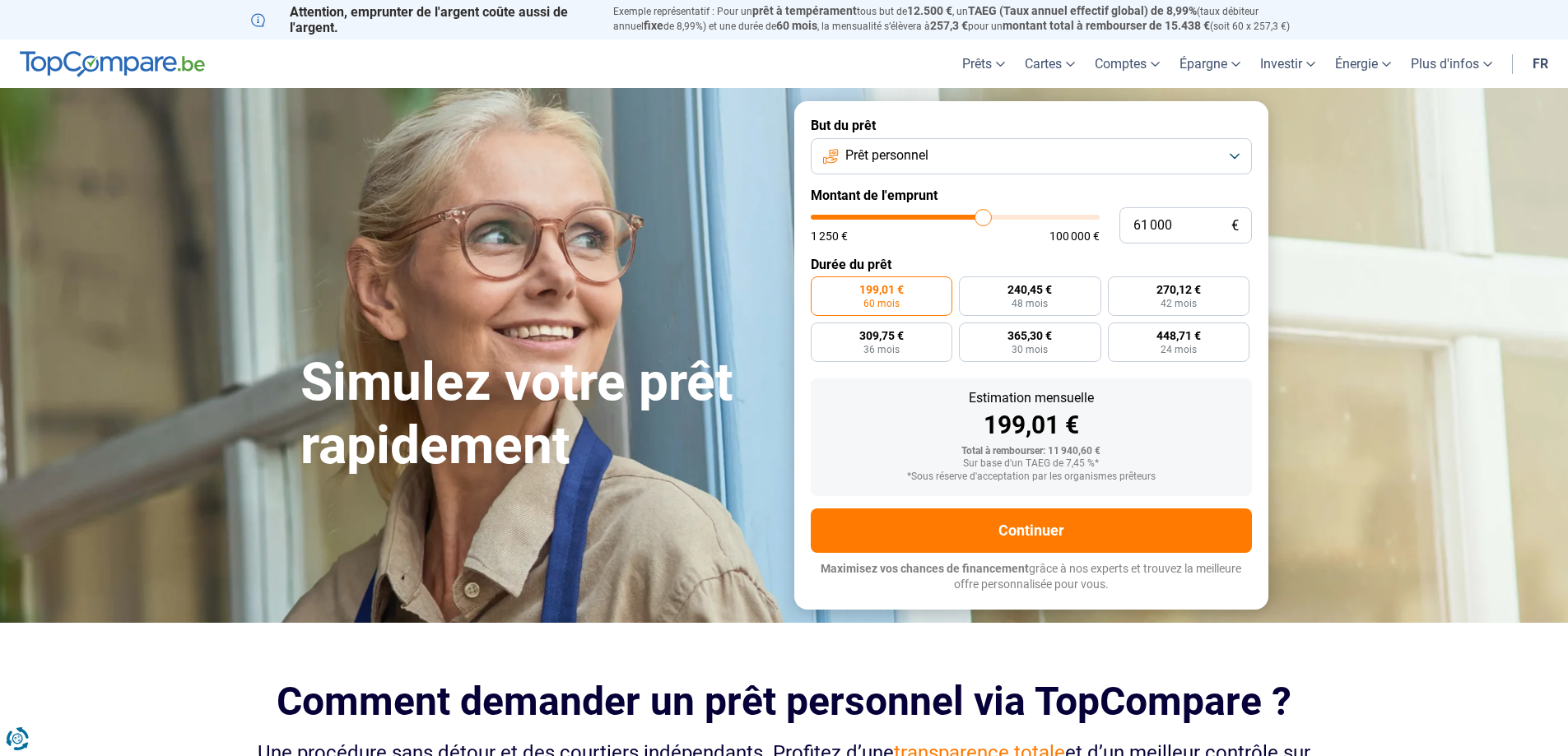
type input "60750"
type input "60 500"
type input "60500"
type input "60 250"
type input "60250"
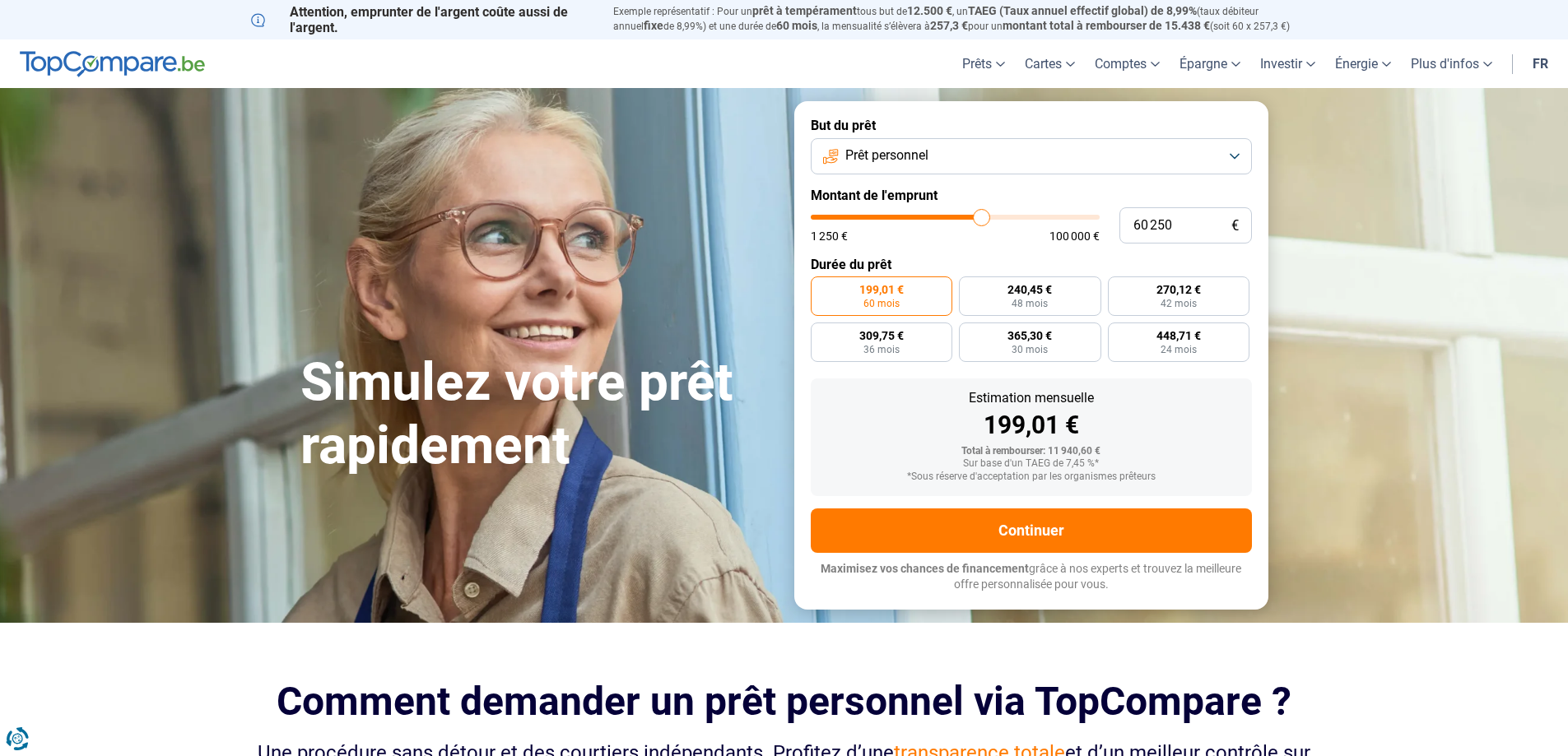
type input "60 000"
type input "60000"
type input "59 500"
type input "59500"
type input "59 250"
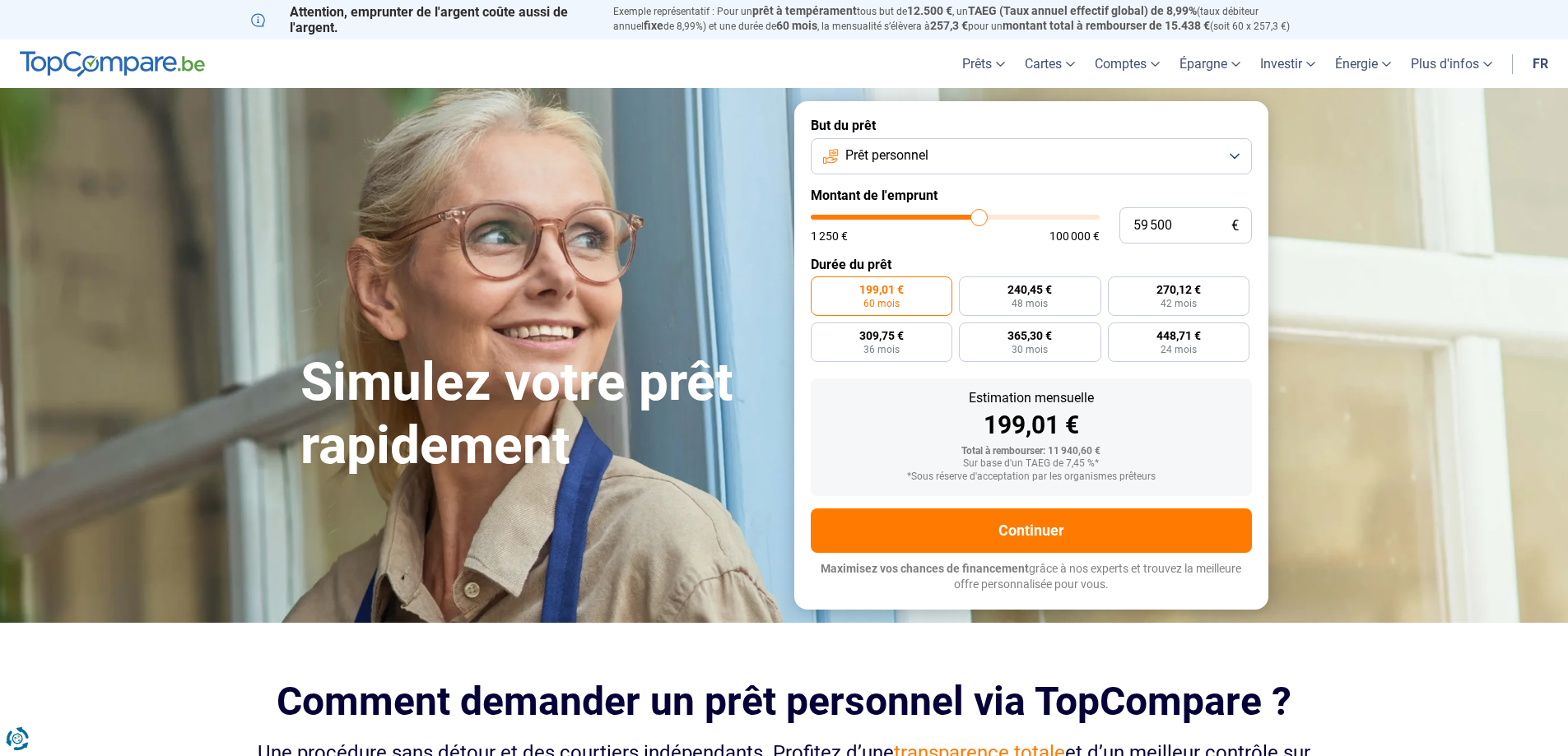
type input "59250"
type input "59 000"
type input "59000"
type input "58 750"
type input "58750"
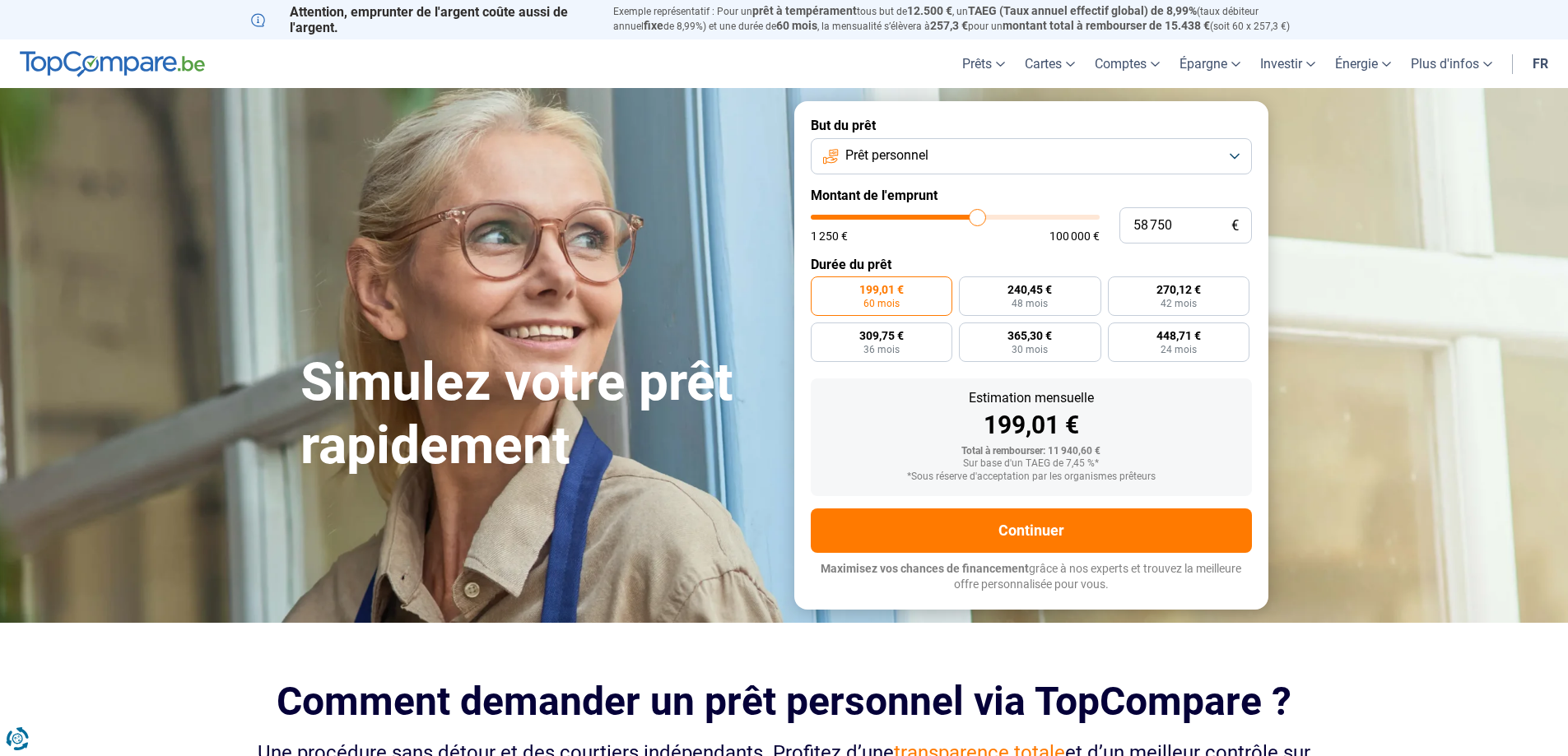
type input "58 500"
type input "58500"
type input "58 000"
type input "58000"
type input "57 750"
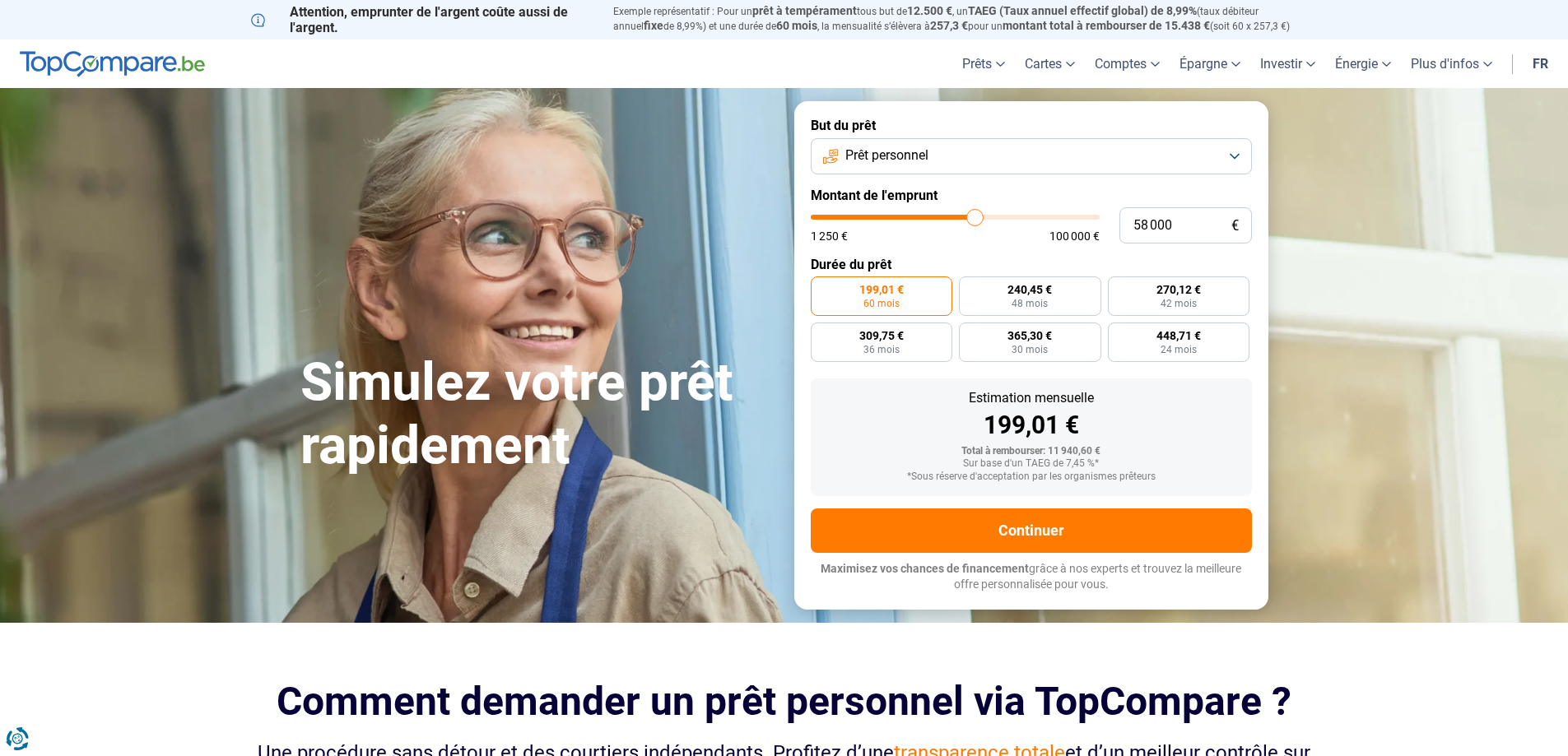
type input "57750"
type input "57 500"
type input "57500"
type input "57 250"
type input "57250"
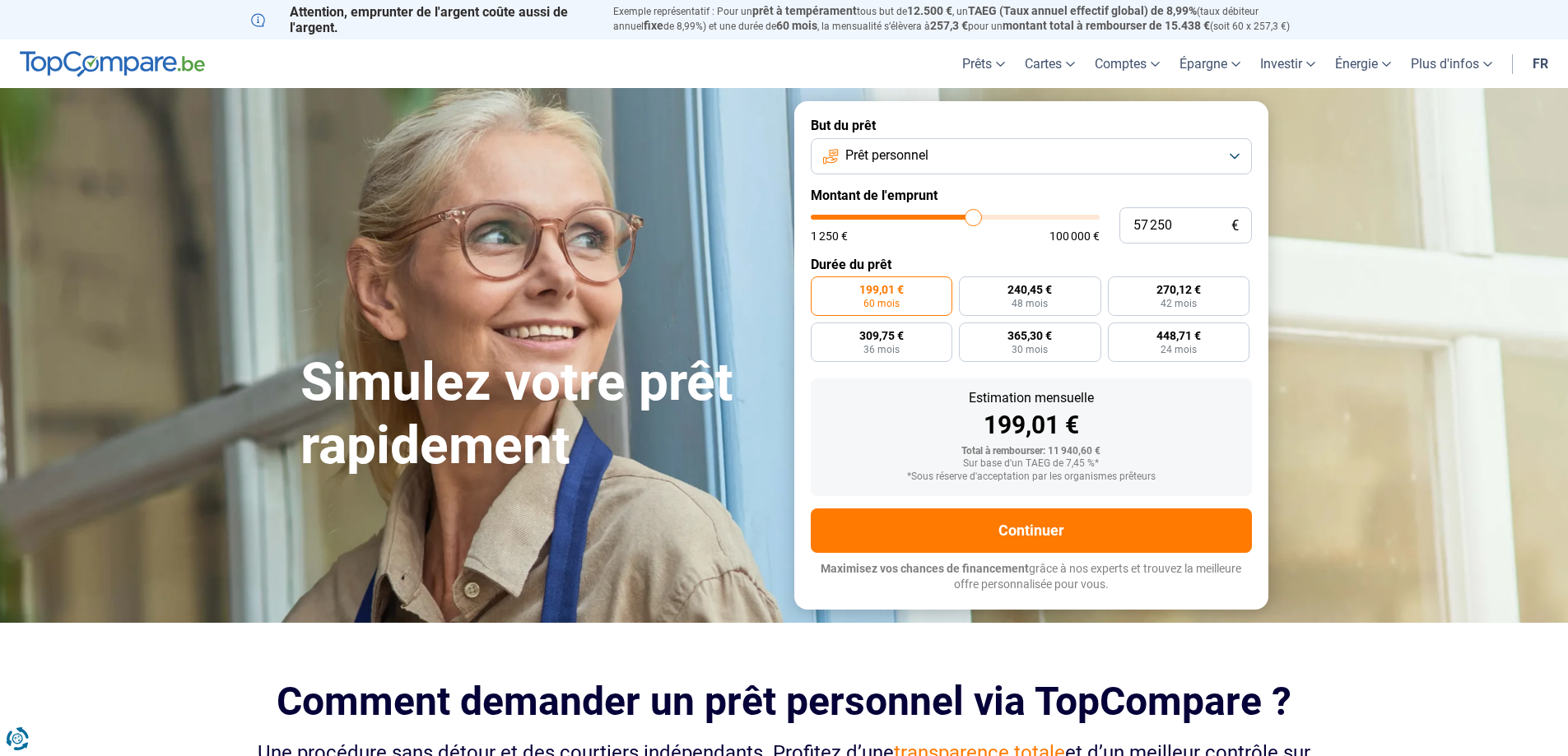
type input "57 000"
type input "57000"
type input "56 500"
type input "56500"
type input "56 250"
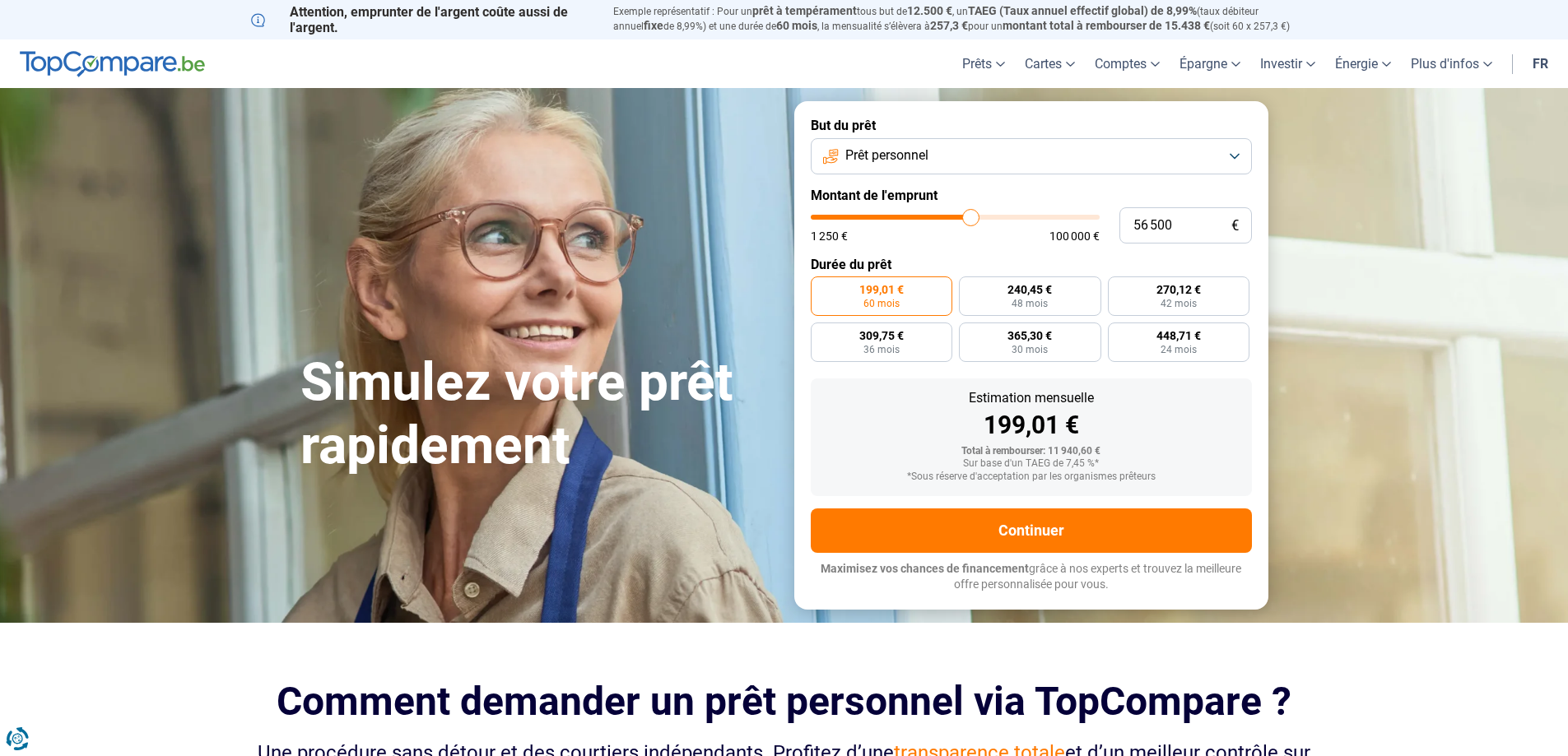
type input "56250"
type input "56 000"
type input "56000"
type input "55 750"
type input "55750"
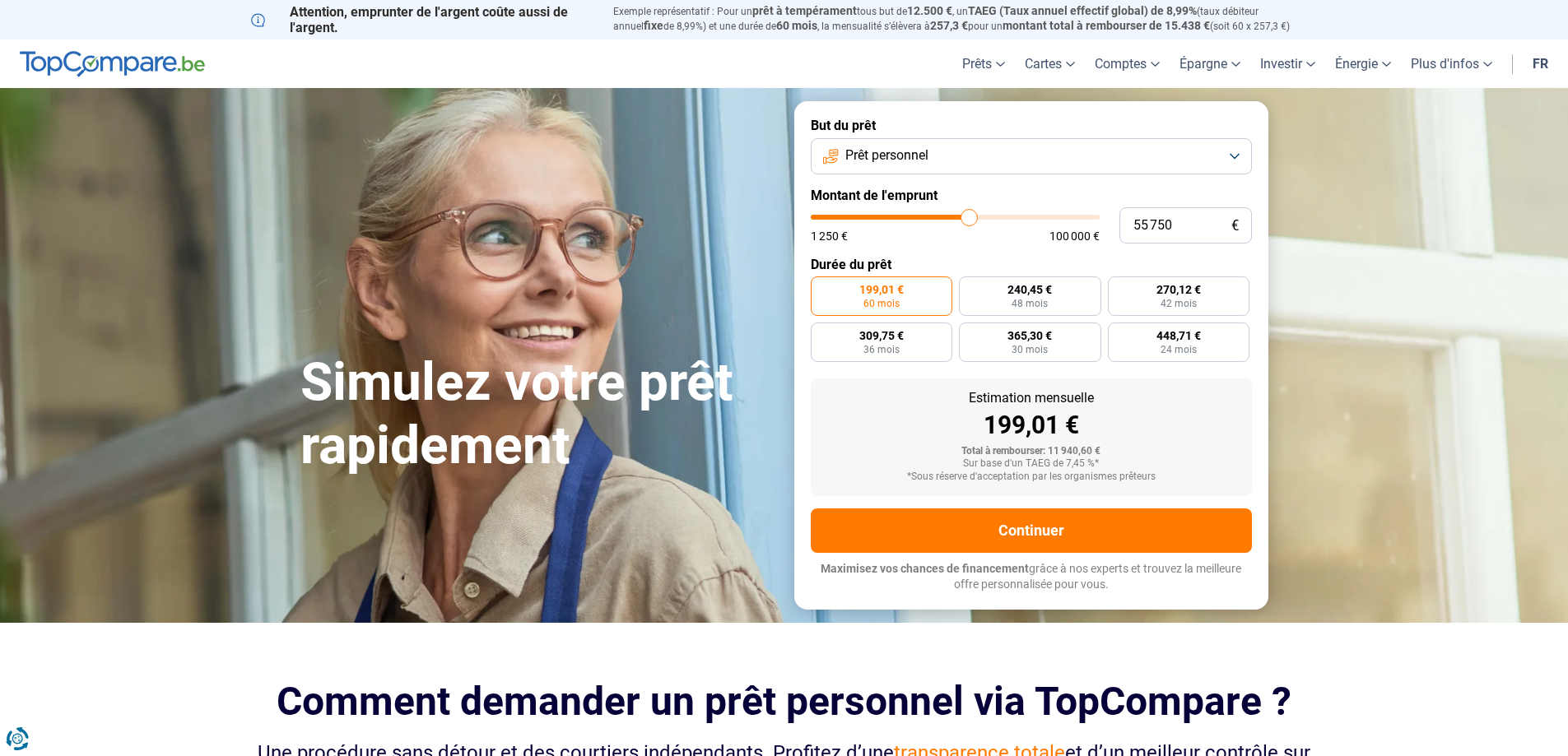
type input "55 500"
type input "55500"
type input "55 000"
type input "55000"
type input "54 750"
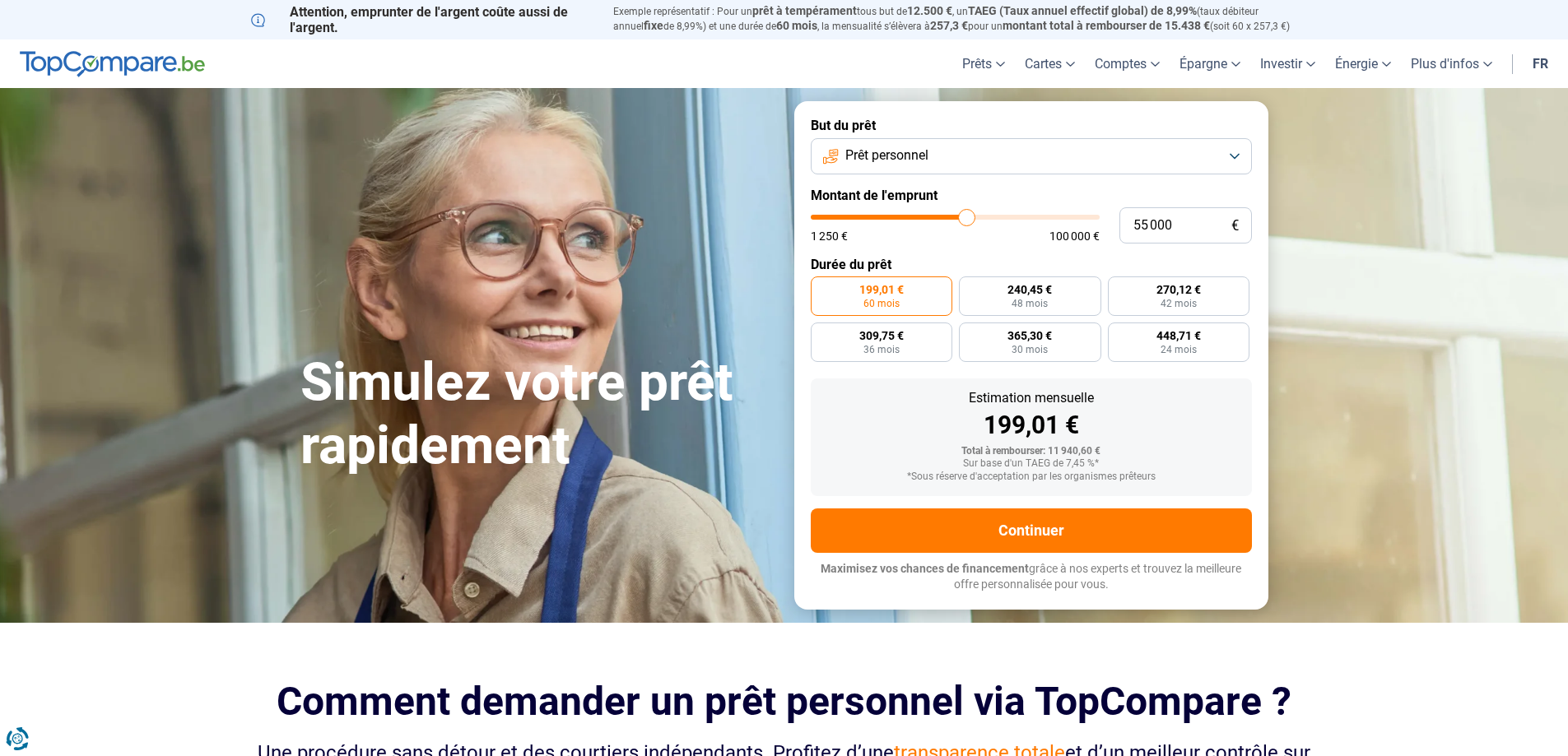
type input "54750"
type input "54 500"
type input "54500"
type input "54 250"
type input "54250"
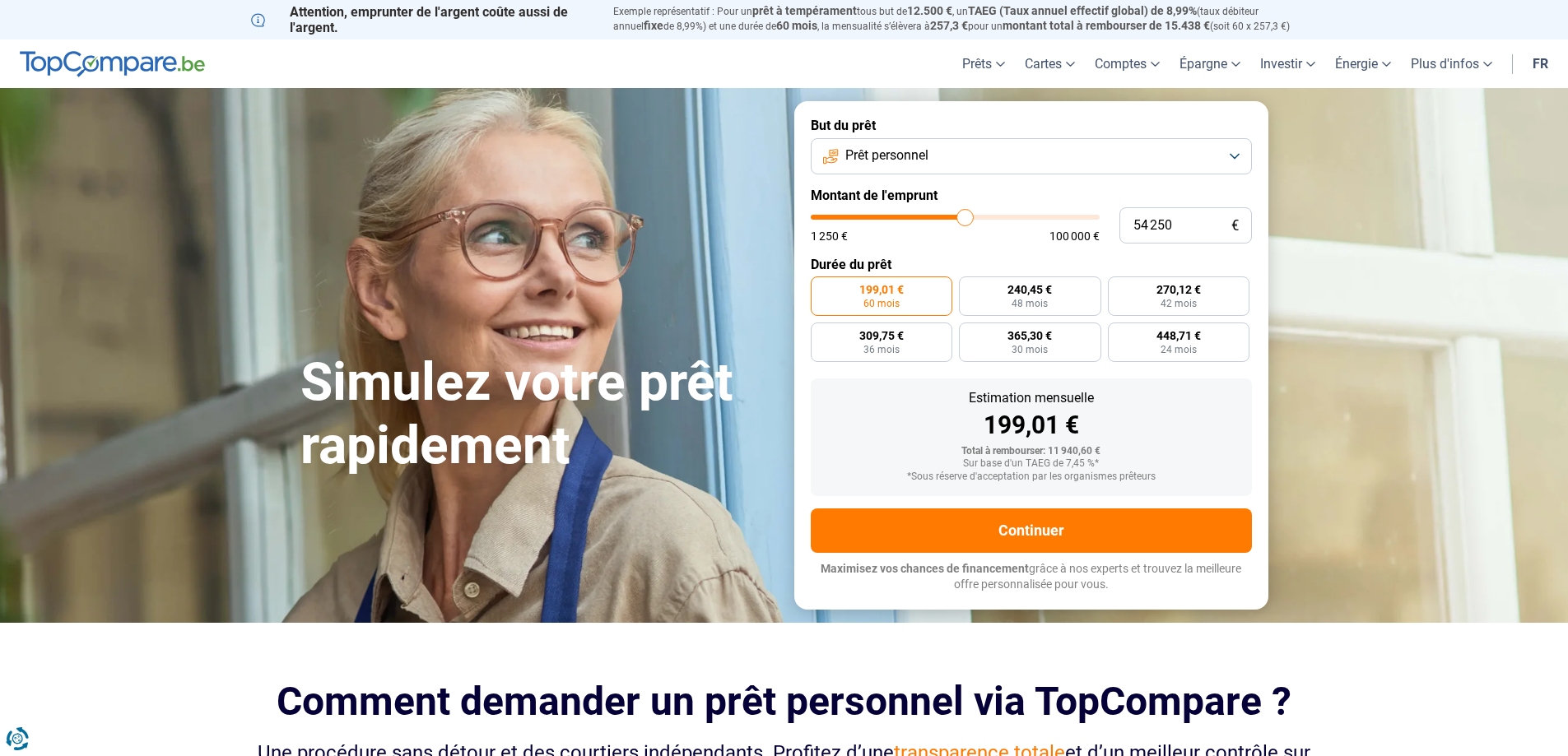
type input "54 000"
type input "54000"
type input "53 500"
type input "53500"
type input "53 250"
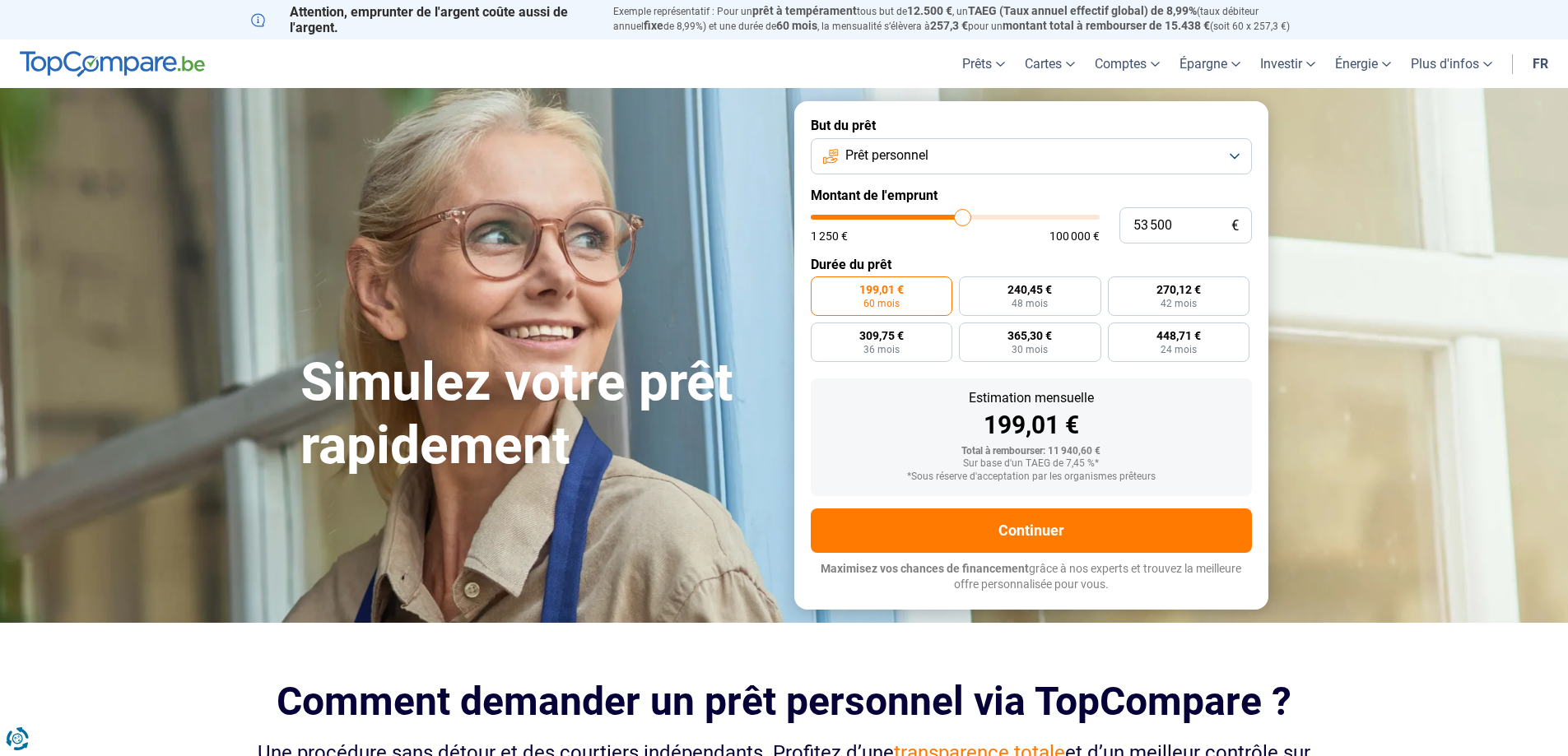
type input "53250"
type input "53 000"
type input "53000"
type input "52 750"
type input "52750"
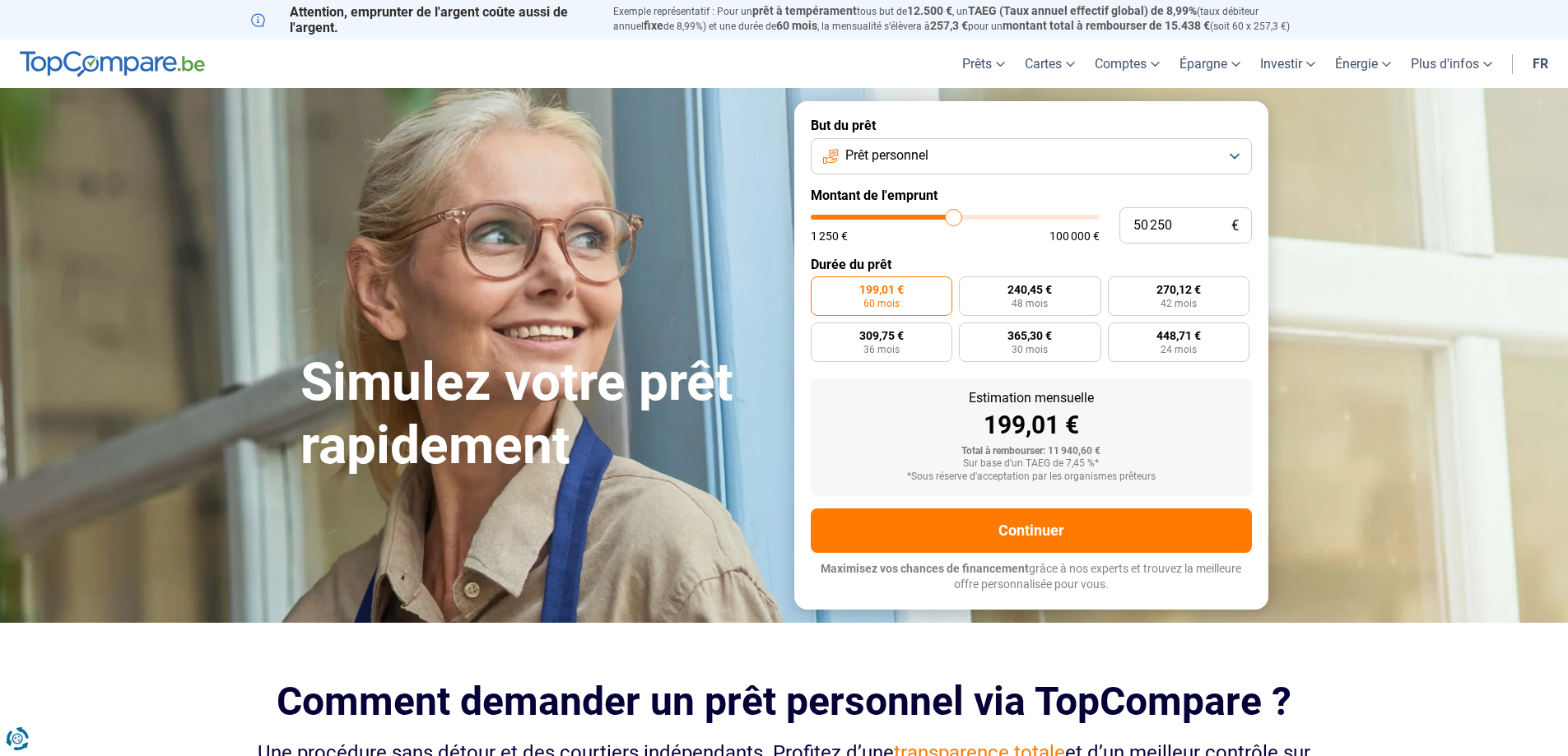
drag, startPoint x: 847, startPoint y: 217, endPoint x: 954, endPoint y: 234, distance: 108.3
click at [954, 220] on input "range" at bounding box center [955, 217] width 289 height 5
